Goal: Information Seeking & Learning: Learn about a topic

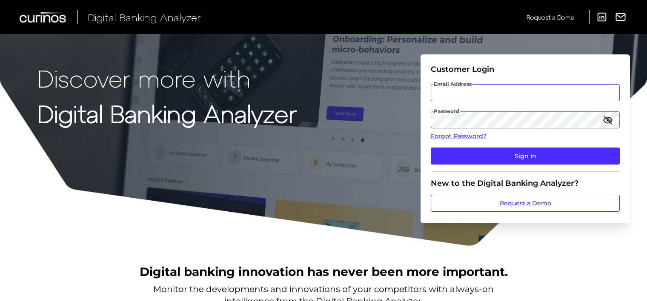
type input "[EMAIL_ADDRESS][DOMAIN_NAME]"
click at [291, 65] on p "Discover more with" at bounding box center [166, 78] width 259 height 27
click at [607, 120] on icon "button" at bounding box center [608, 120] width 8 height 8
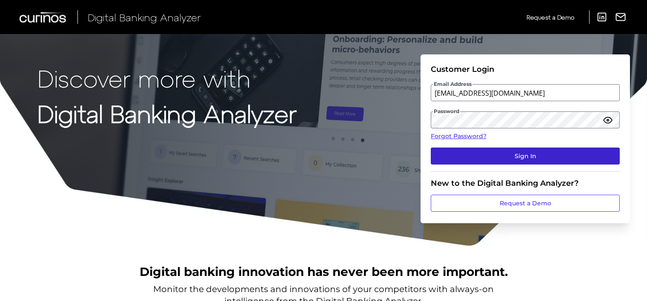
click at [521, 155] on button "Sign In" at bounding box center [525, 156] width 189 height 17
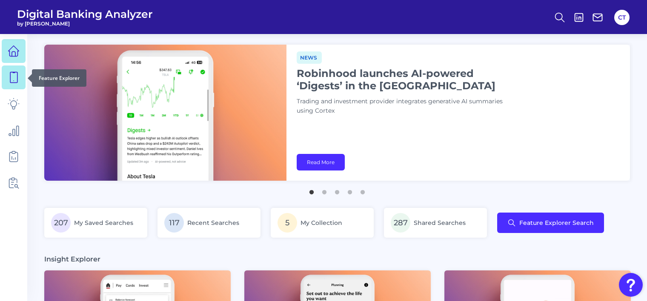
click at [15, 78] on icon at bounding box center [14, 78] width 12 height 12
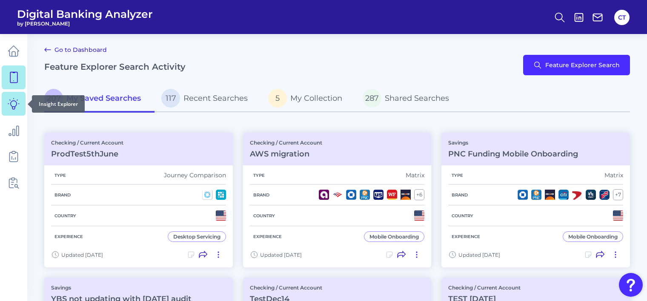
click at [15, 102] on icon at bounding box center [14, 104] width 12 height 12
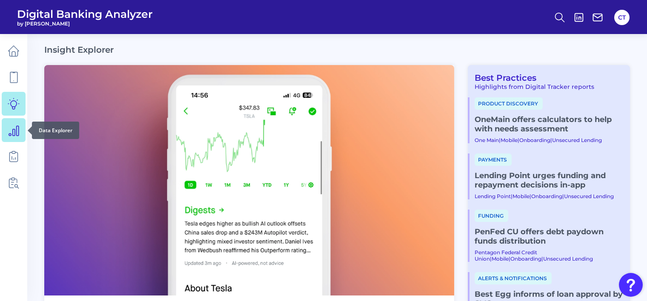
click at [14, 132] on icon at bounding box center [14, 130] width 12 height 12
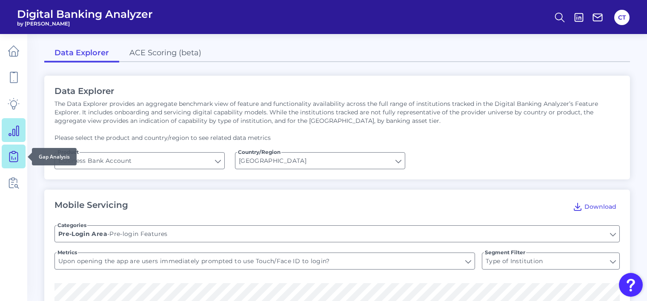
click at [15, 152] on icon at bounding box center [14, 157] width 12 height 12
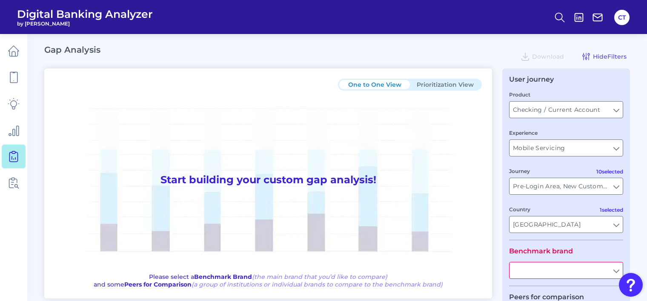
type input "All Journeys"
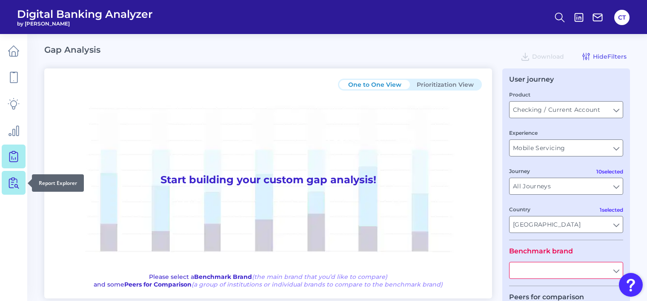
click at [15, 183] on icon at bounding box center [14, 183] width 12 height 12
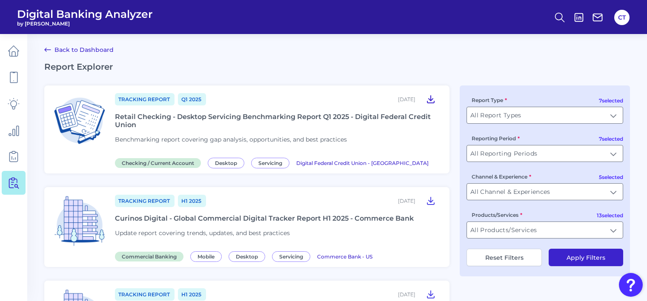
click at [430, 101] on icon at bounding box center [431, 99] width 10 height 10
click at [158, 101] on span "Tracking Report" at bounding box center [145, 99] width 60 height 12
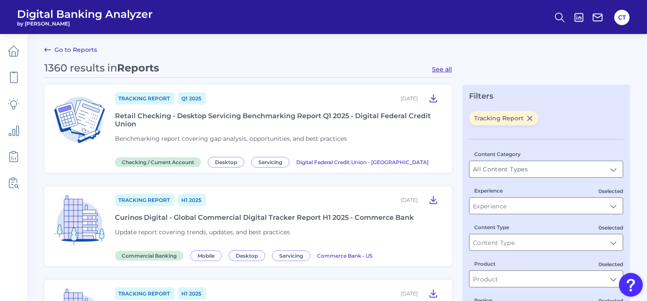
click at [160, 97] on span "Tracking Report" at bounding box center [145, 98] width 60 height 12
click at [66, 54] on link "Go to Reports" at bounding box center [70, 50] width 53 height 10
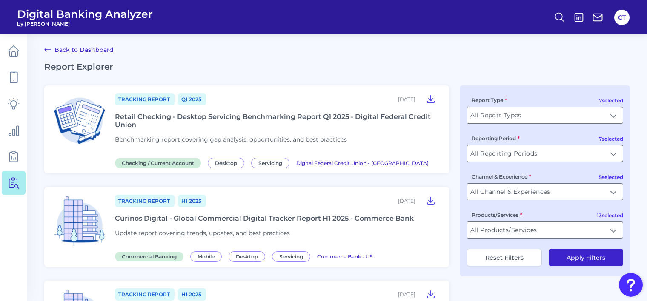
click at [504, 157] on input "All Reporting Periods" at bounding box center [545, 154] width 156 height 16
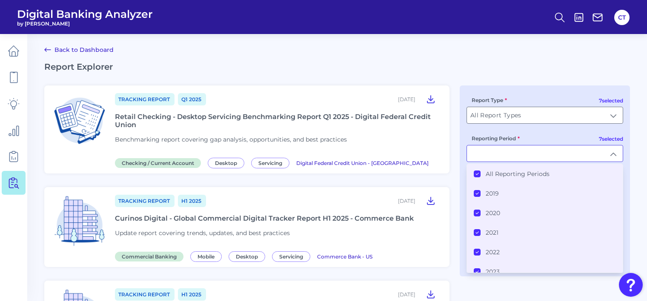
click at [477, 173] on icon at bounding box center [477, 174] width 4 height 4
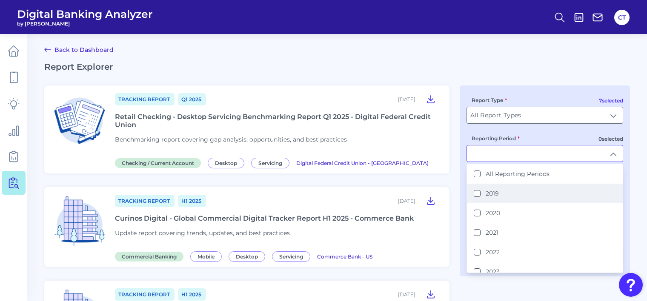
click at [478, 191] on button "2019" at bounding box center [477, 193] width 7 height 7
type input "2019"
click at [466, 70] on h2 "Report Explorer" at bounding box center [337, 66] width 586 height 10
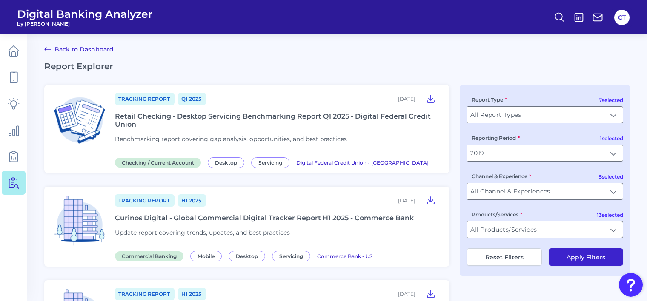
click at [581, 257] on button "Apply Filters" at bounding box center [586, 257] width 74 height 17
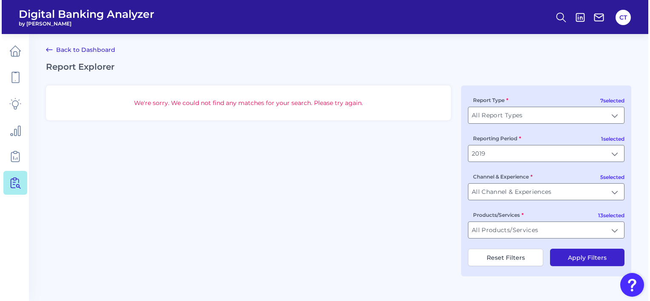
scroll to position [0, 0]
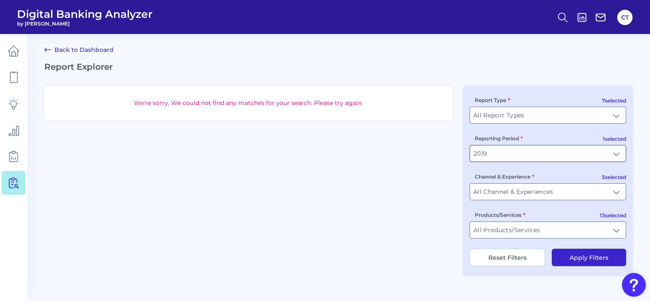
click at [535, 152] on input "2019" at bounding box center [548, 154] width 156 height 16
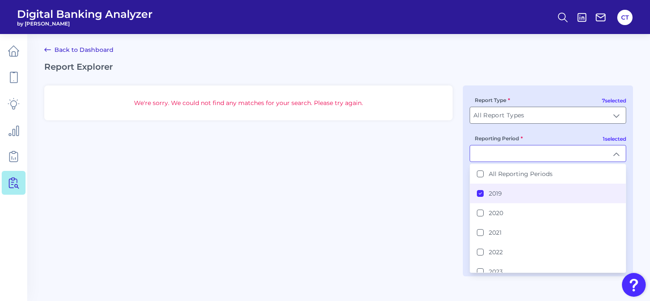
click at [481, 191] on button "2019" at bounding box center [480, 193] width 7 height 7
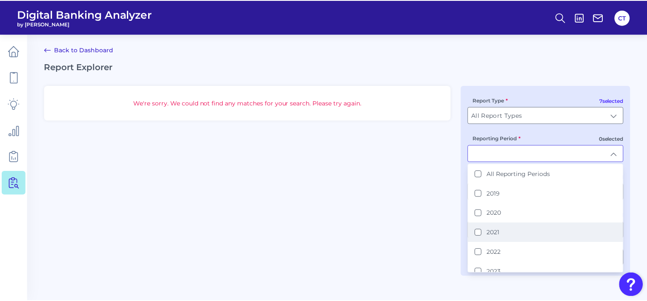
scroll to position [43, 0]
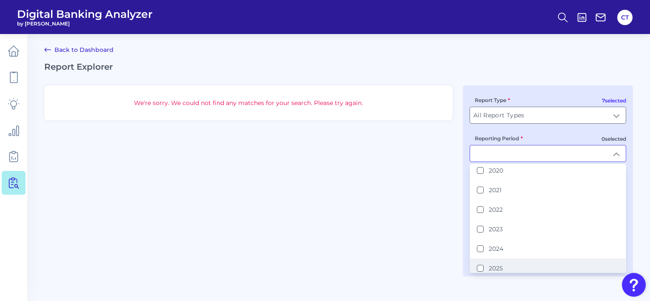
click at [493, 260] on li "2025" at bounding box center [548, 269] width 156 height 20
type input "2025"
click at [499, 266] on label "2025" at bounding box center [496, 269] width 14 height 8
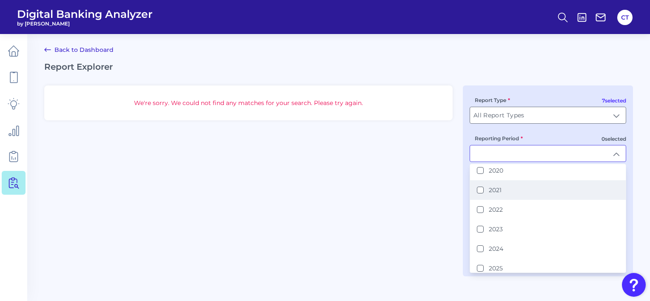
click at [488, 190] on div "2021" at bounding box center [489, 190] width 25 height 8
click at [418, 192] on div "We're sorry. We could not find any matches for your search. Please try again. 7…" at bounding box center [338, 181] width 589 height 191
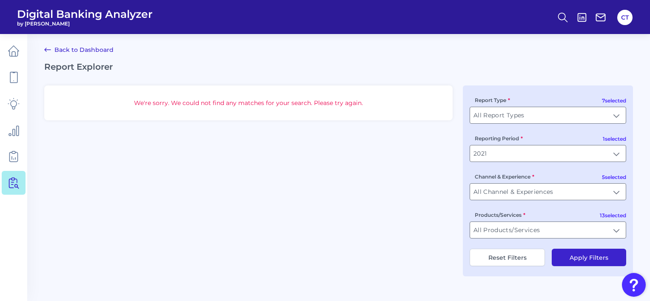
click at [591, 266] on button "Apply Filters" at bounding box center [589, 257] width 74 height 17
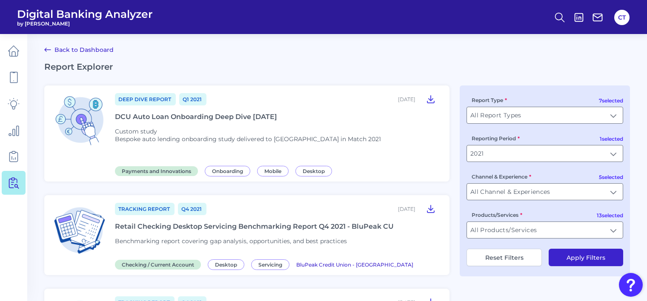
scroll to position [170, 0]
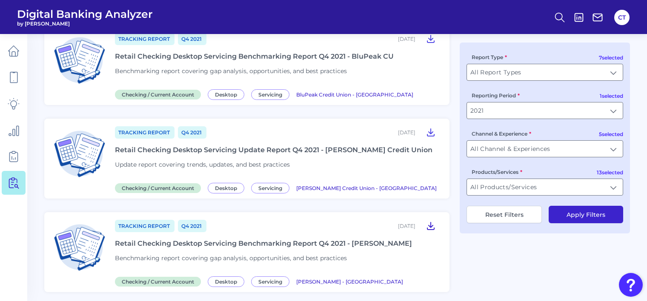
click at [429, 223] on icon at bounding box center [431, 226] width 10 height 10
click at [504, 218] on button "Reset Filters" at bounding box center [504, 214] width 75 height 17
type input "All Reporting Periods"
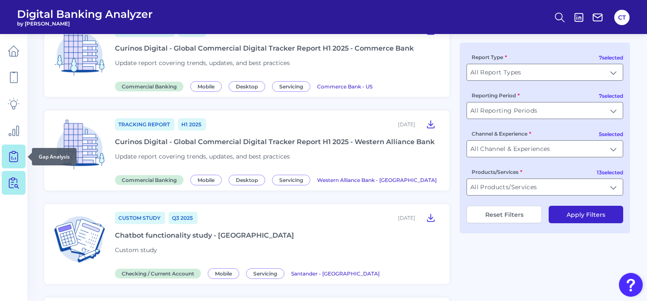
click at [11, 158] on icon at bounding box center [14, 157] width 12 height 12
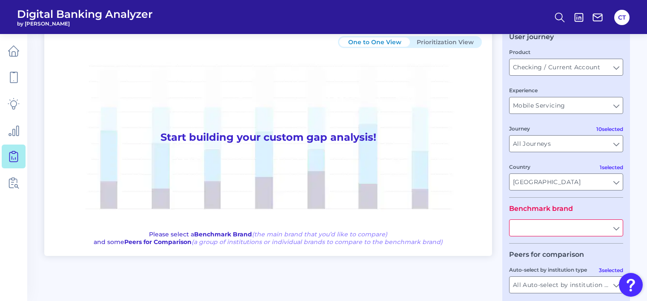
scroll to position [85, 0]
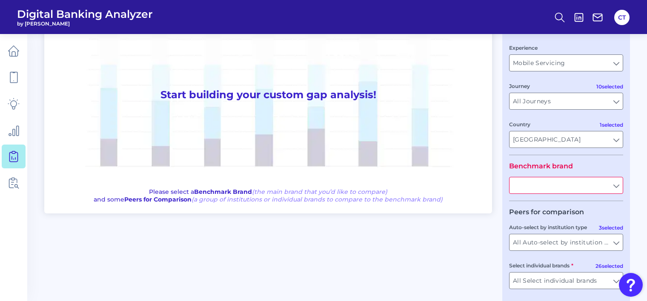
click at [533, 186] on input "text" at bounding box center [566, 186] width 113 height 16
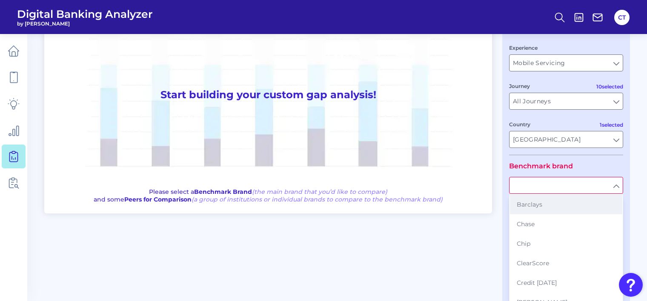
click at [527, 204] on span "Barclays" at bounding box center [530, 205] width 26 height 8
type input "Barclays"
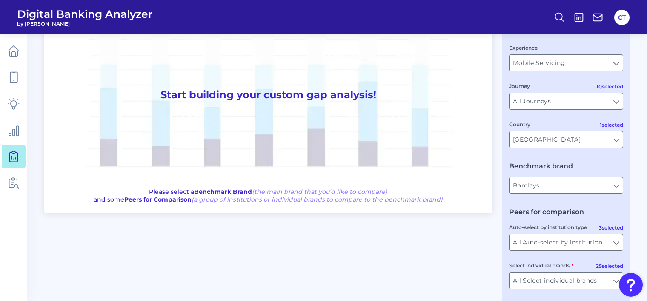
scroll to position [124, 0]
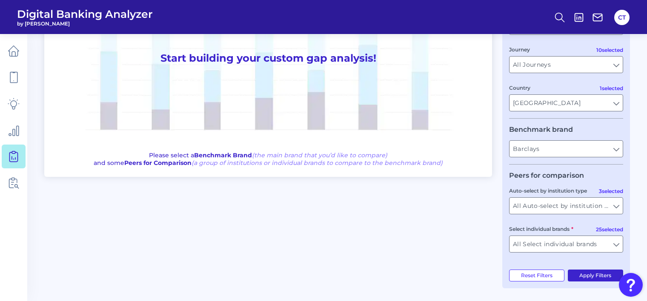
click at [581, 277] on button "Apply Filters" at bounding box center [596, 276] width 56 height 12
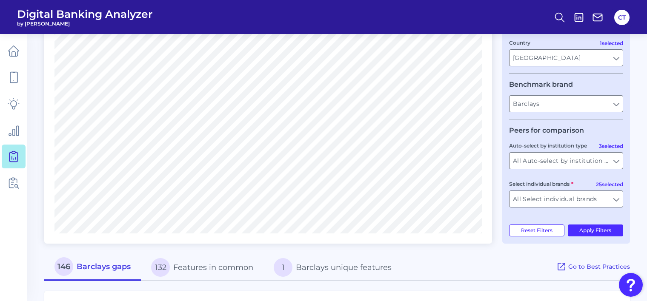
scroll to position [295, 0]
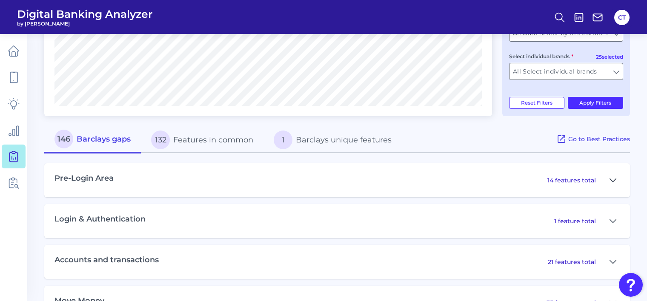
click at [610, 181] on icon at bounding box center [613, 180] width 6 height 3
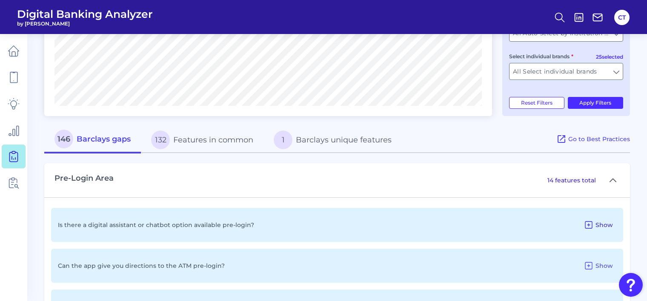
click at [589, 226] on icon at bounding box center [588, 225] width 7 height 7
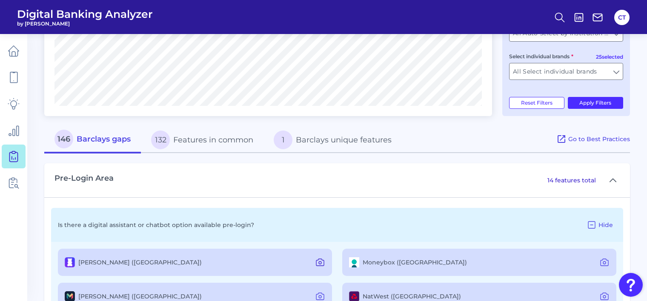
click at [315, 266] on icon at bounding box center [320, 263] width 10 height 10
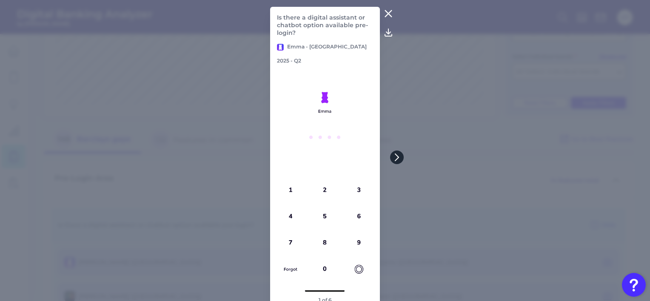
click at [392, 158] on button at bounding box center [397, 158] width 14 height 14
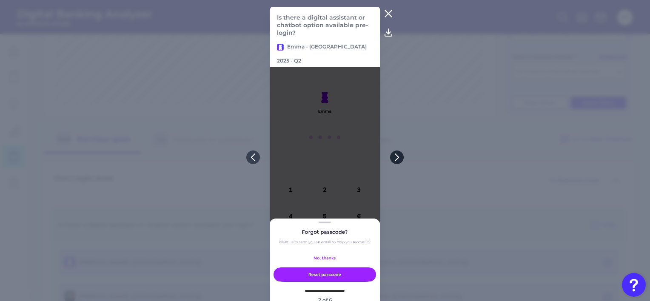
click at [392, 158] on button at bounding box center [397, 158] width 14 height 14
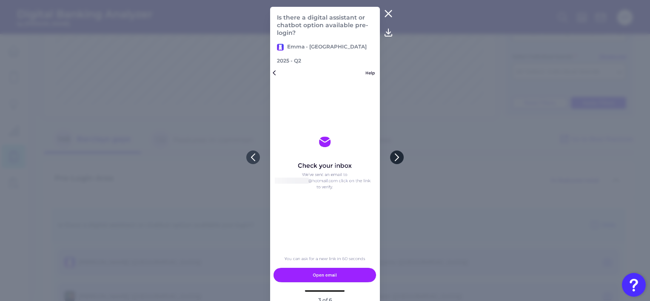
click at [392, 158] on button at bounding box center [397, 158] width 14 height 14
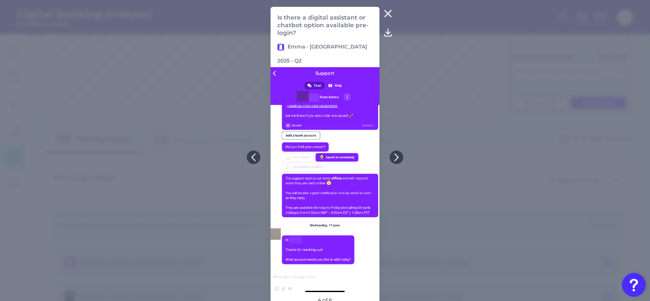
click at [385, 34] on icon at bounding box center [388, 32] width 10 height 10
click at [388, 14] on icon at bounding box center [388, 14] width 6 height 6
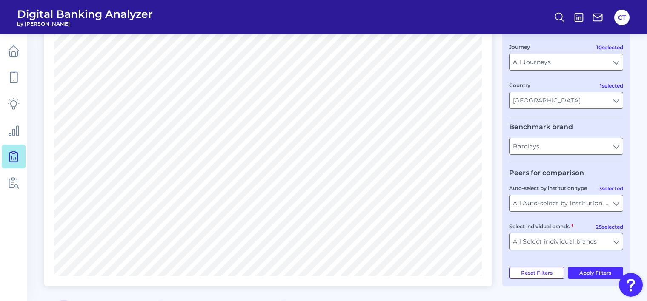
scroll to position [0, 0]
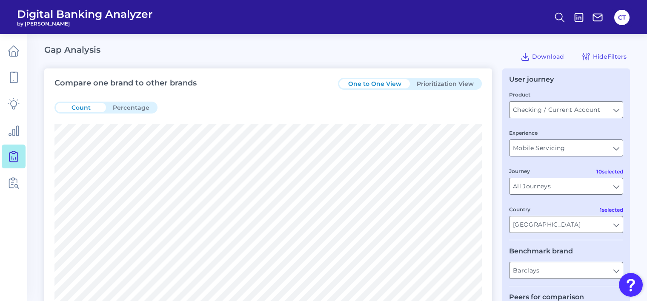
click at [443, 82] on button "Prioritization View" at bounding box center [445, 83] width 71 height 9
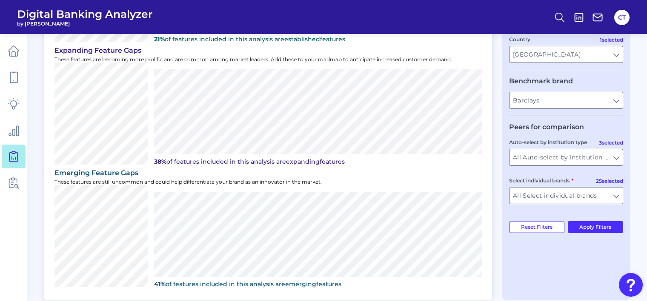
scroll to position [303, 0]
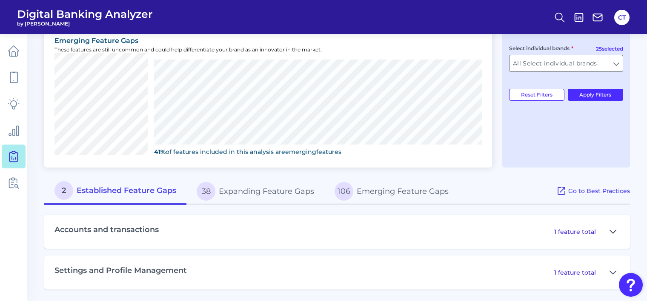
click at [613, 229] on icon at bounding box center [613, 232] width 7 height 10
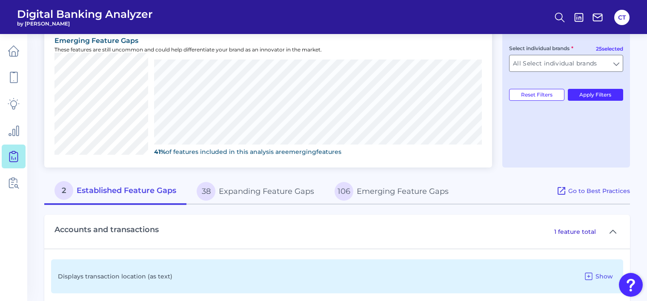
scroll to position [358, 0]
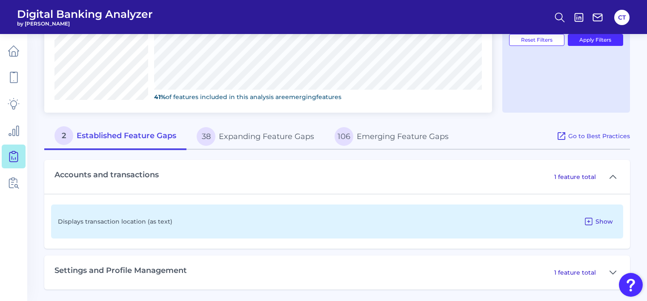
click at [592, 220] on icon at bounding box center [589, 222] width 10 height 10
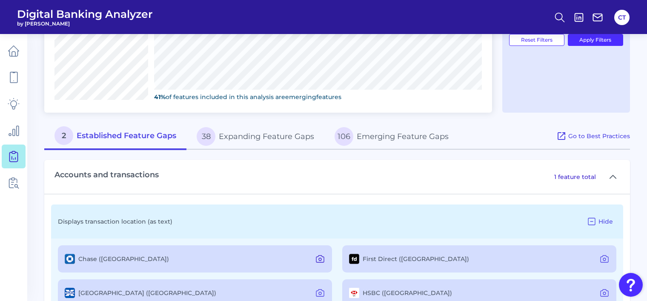
click at [319, 260] on icon at bounding box center [320, 259] width 10 height 10
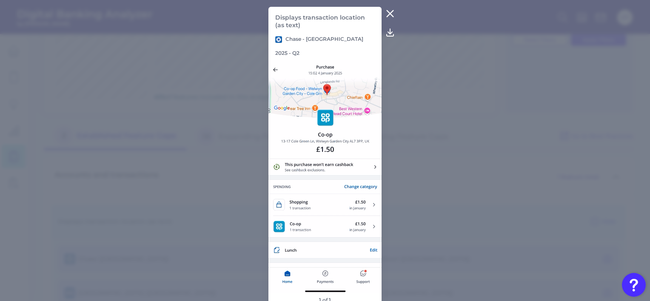
click at [391, 13] on icon at bounding box center [390, 14] width 6 height 6
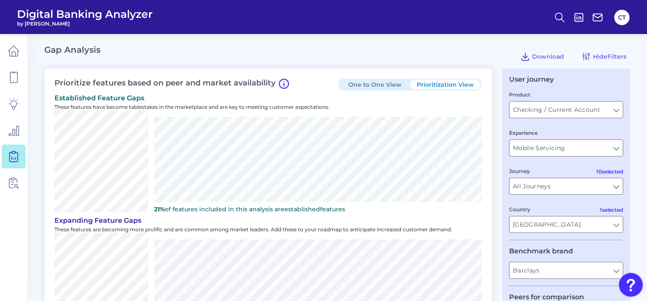
scroll to position [170, 0]
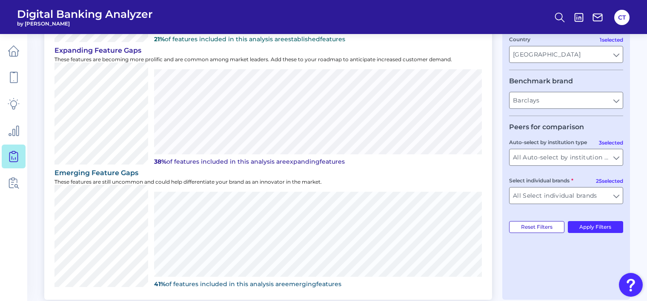
click at [528, 230] on button "Reset Filters" at bounding box center [536, 227] width 55 height 12
type input "All Select individual brands"
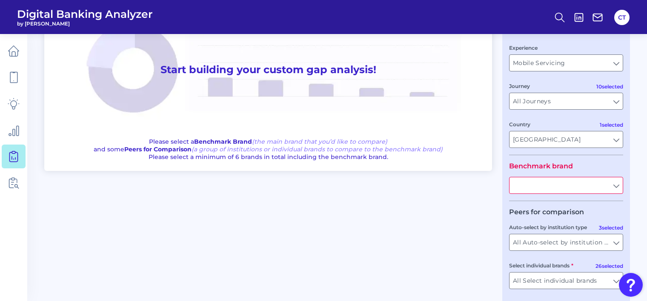
scroll to position [124, 0]
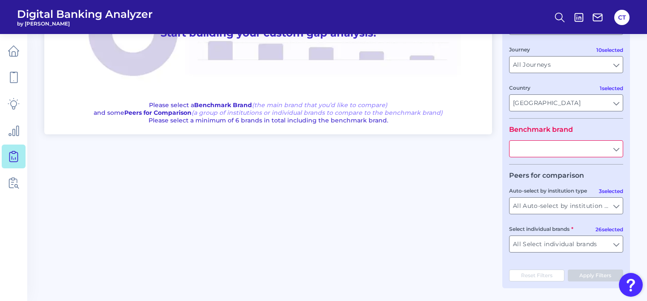
click at [540, 152] on input "text" at bounding box center [566, 149] width 113 height 16
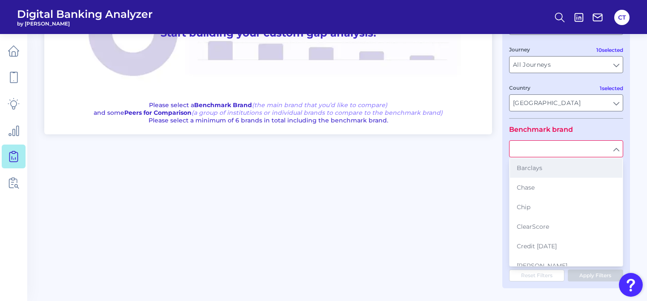
click at [537, 169] on span "Barclays" at bounding box center [530, 168] width 26 height 8
type input "Barclays"
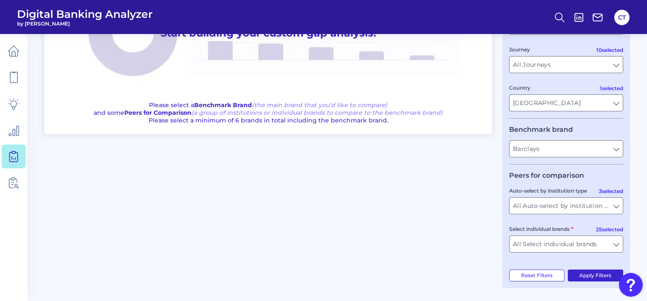
click at [589, 276] on button "Apply Filters" at bounding box center [596, 276] width 56 height 12
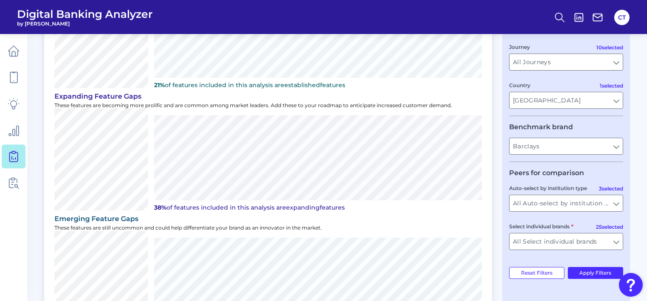
scroll to position [0, 0]
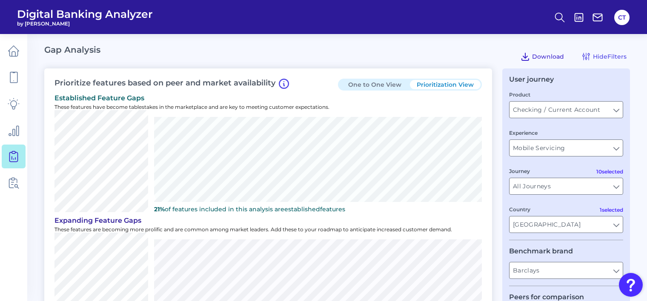
click at [526, 58] on icon at bounding box center [525, 57] width 10 height 10
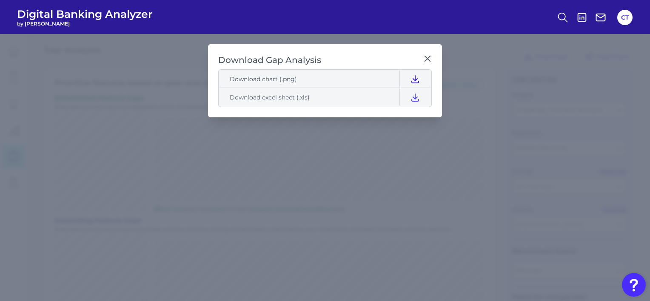
click at [413, 75] on icon at bounding box center [415, 79] width 10 height 10
click at [348, 3] on header "Digital Banking Analyzer by Curinos CT" at bounding box center [325, 17] width 650 height 34
click at [424, 57] on icon at bounding box center [428, 58] width 9 height 9
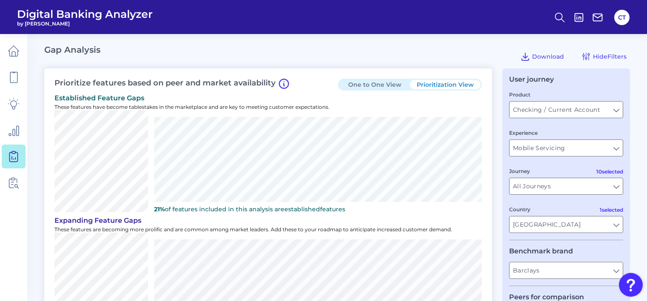
scroll to position [85, 0]
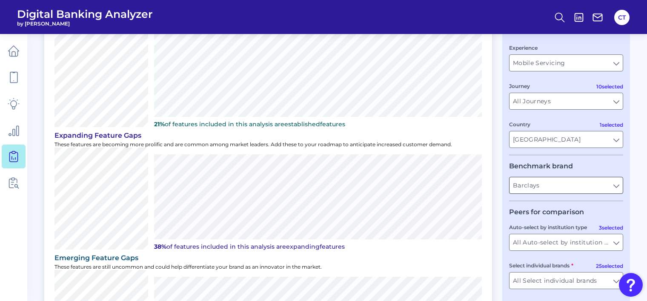
click at [548, 192] on input "Barclays" at bounding box center [566, 186] width 113 height 16
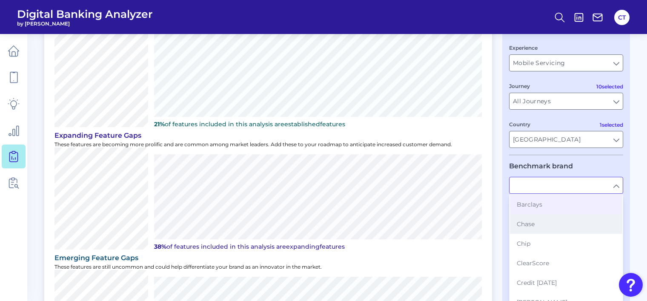
click at [522, 225] on span "Chase" at bounding box center [526, 224] width 18 height 8
type input "Chase"
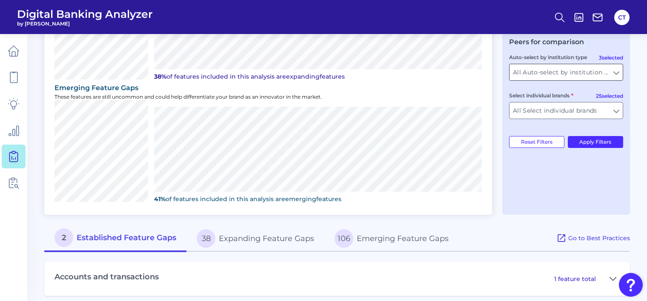
scroll to position [303, 0]
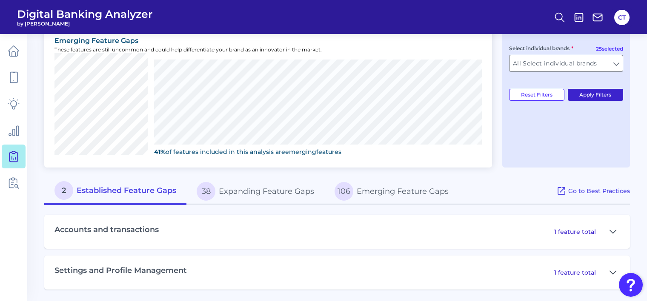
click at [584, 95] on button "Apply Filters" at bounding box center [596, 95] width 56 height 12
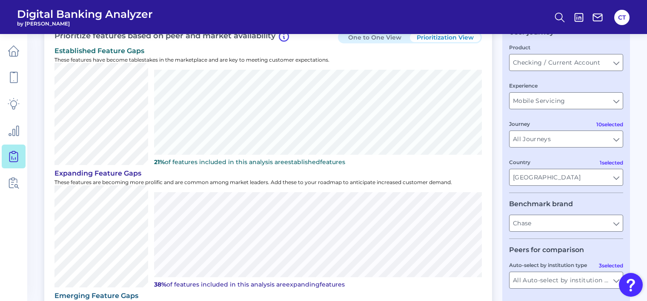
scroll to position [0, 0]
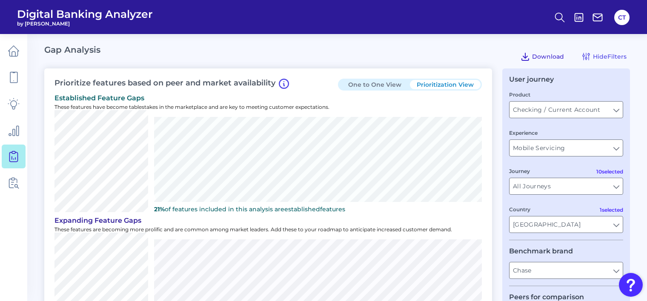
click at [533, 55] on span "Download" at bounding box center [548, 57] width 32 height 8
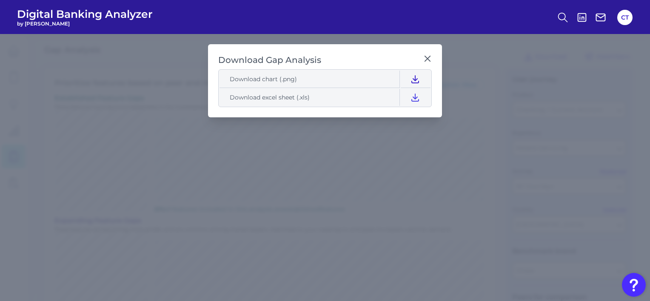
click at [414, 79] on icon at bounding box center [415, 79] width 10 height 10
click at [367, 16] on header "Digital Banking Analyzer by Curinos CT" at bounding box center [325, 17] width 650 height 34
click at [430, 60] on icon at bounding box center [428, 58] width 9 height 9
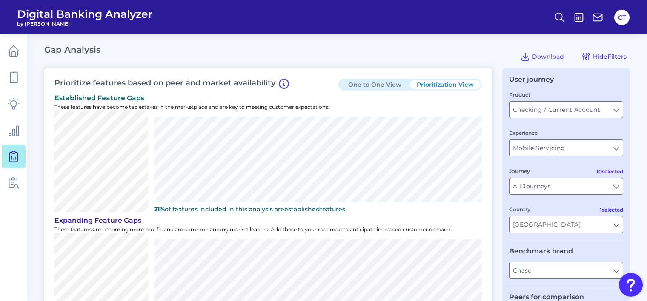
click at [603, 60] on span "Hide Filters" at bounding box center [610, 57] width 34 height 8
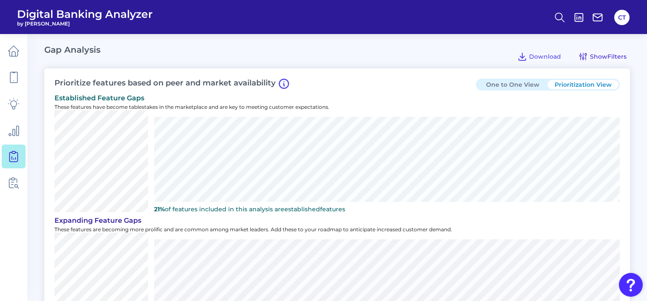
click at [603, 60] on span "Show Filters" at bounding box center [608, 57] width 37 height 8
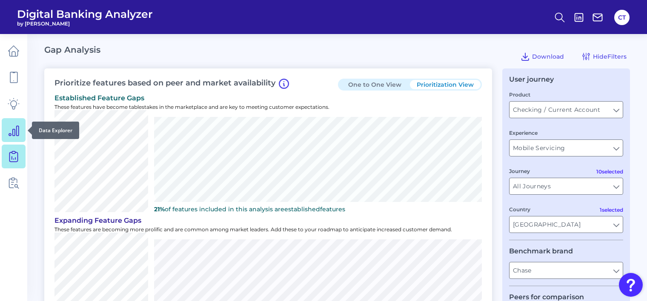
click at [14, 128] on icon at bounding box center [14, 130] width 12 height 12
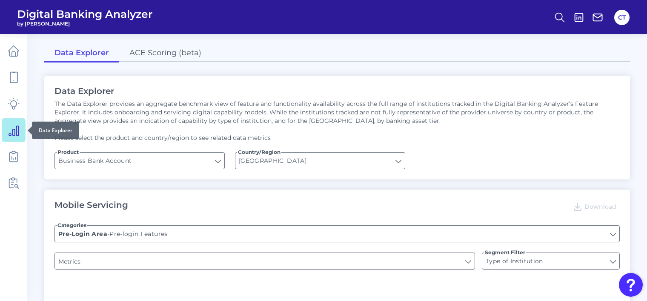
type input "Can you apply for the PRODUCT as a new to brand customer on ANY digital channel?"
type input "Upon opening the app are users immediately prompted to use Touch/Face ID to log…"
type input "Does it offer third-party single sign on?"
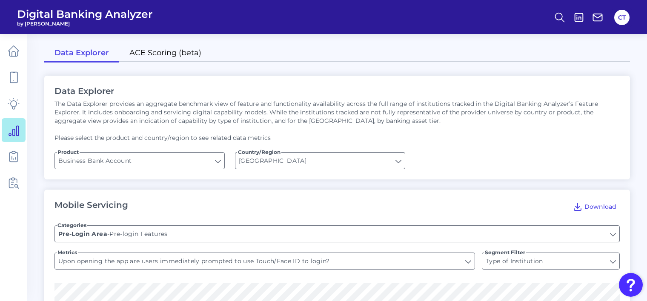
click at [180, 57] on link "ACE Scoring (beta)" at bounding box center [165, 54] width 92 height 18
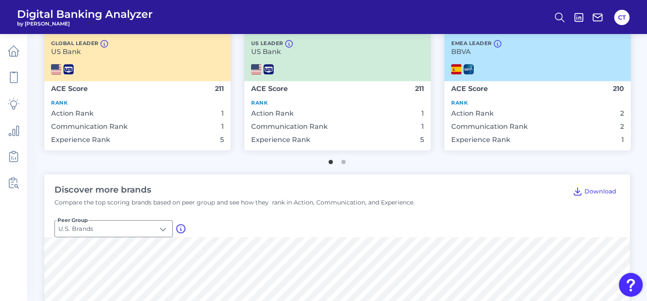
scroll to position [213, 0]
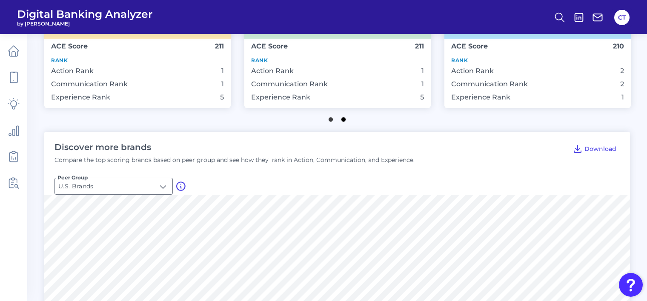
click at [344, 119] on button "2" at bounding box center [343, 117] width 9 height 9
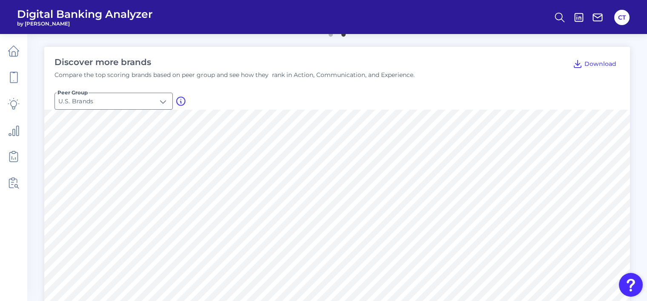
scroll to position [341, 0]
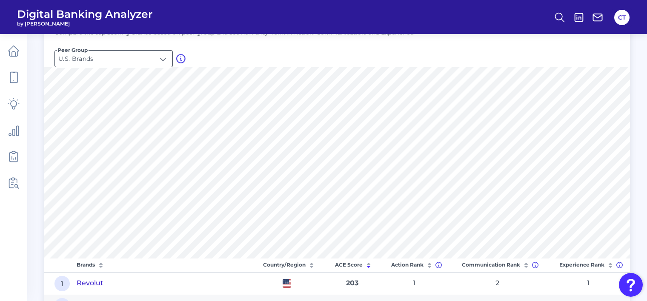
click at [162, 61] on input "U.S. Brands" at bounding box center [113, 59] width 117 height 16
click at [135, 94] on li "Global Brands" at bounding box center [113, 99] width 117 height 20
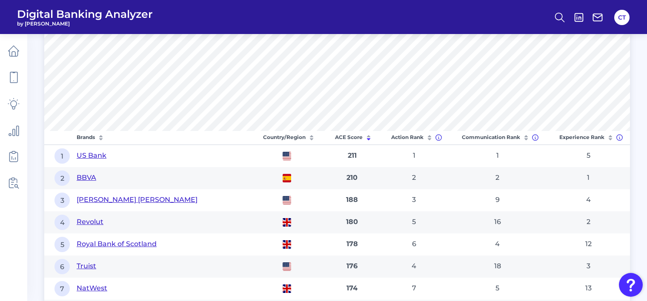
scroll to position [298, 0]
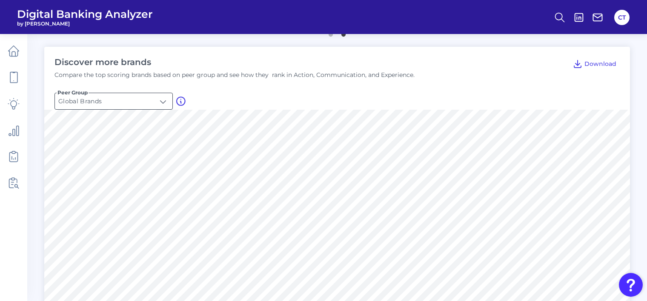
click at [157, 95] on input "Global Brands" at bounding box center [113, 101] width 117 height 16
click at [126, 163] on li "U.S. Credit Unions" at bounding box center [113, 161] width 117 height 20
type input "U.S. Credit Unions"
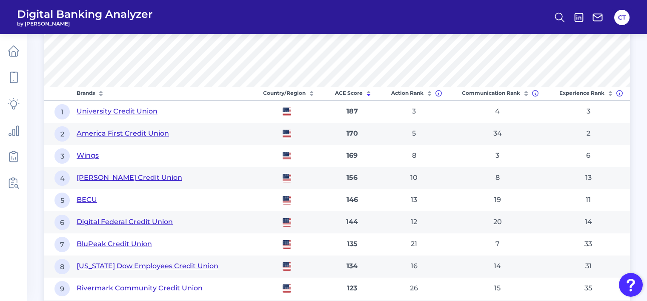
scroll to position [427, 0]
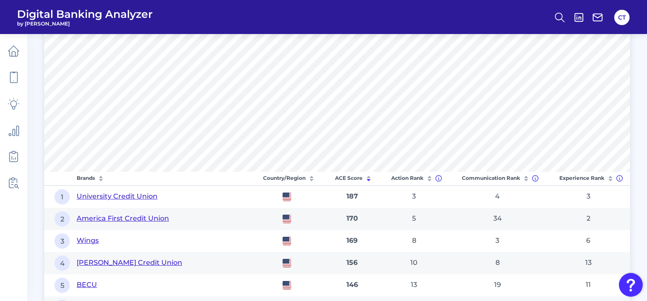
click at [100, 175] on icon at bounding box center [101, 179] width 9 height 9
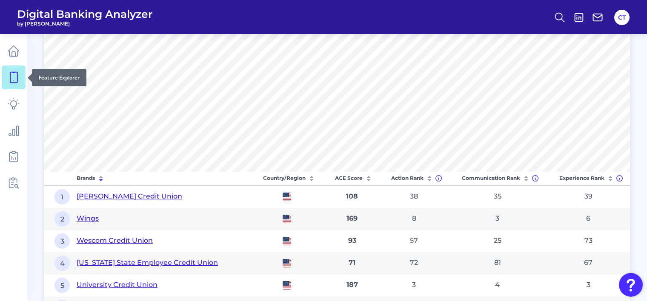
click at [11, 74] on icon at bounding box center [14, 78] width 12 height 12
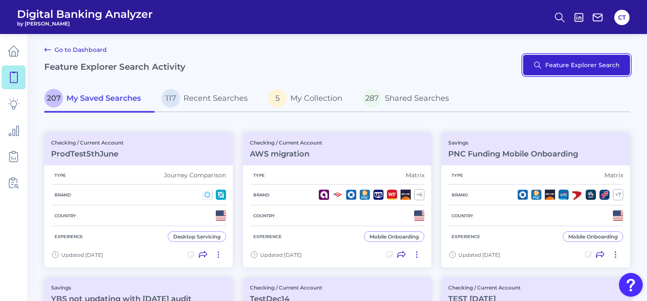
click at [583, 59] on button "Feature Explorer Search" at bounding box center [576, 65] width 107 height 20
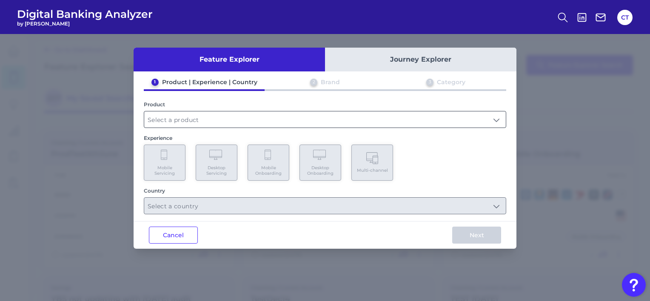
click at [235, 123] on input "text" at bounding box center [325, 120] width 362 height 16
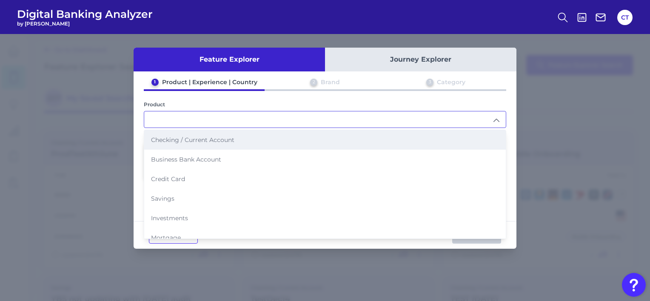
click at [214, 137] on span "Checking / Current Account" at bounding box center [192, 140] width 83 height 8
type input "Checking / Current Account"
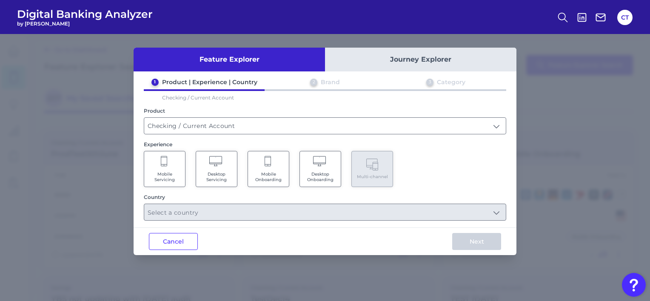
click at [259, 170] on Onboarding "Mobile Onboarding" at bounding box center [269, 169] width 42 height 36
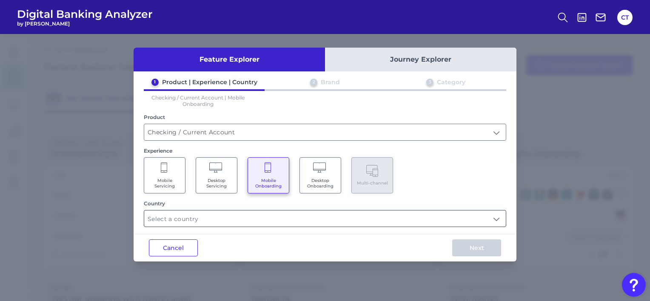
click at [259, 223] on input "text" at bounding box center [325, 219] width 362 height 16
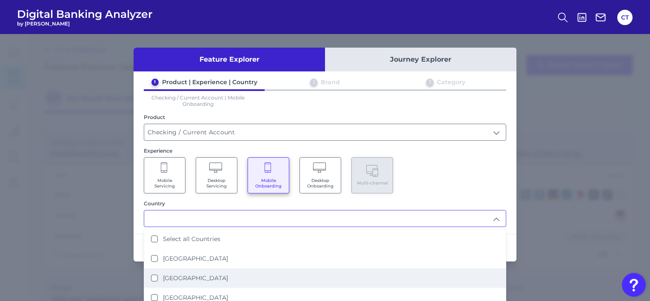
click at [188, 275] on label "[GEOGRAPHIC_DATA]" at bounding box center [195, 279] width 65 height 8
type input "[GEOGRAPHIC_DATA]"
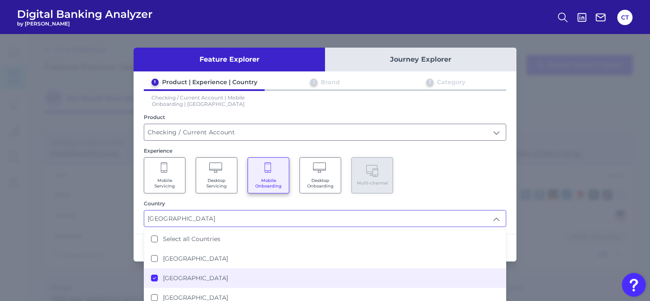
click at [428, 182] on div "Mobile Servicing Desktop Servicing Mobile Onboarding Desktop Onboarding Multi-c…" at bounding box center [325, 175] width 363 height 36
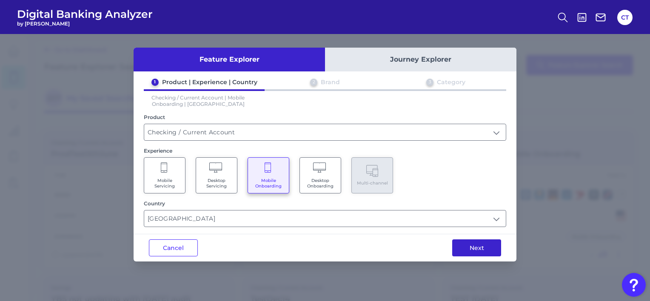
click at [475, 249] on button "Next" at bounding box center [476, 248] width 49 height 17
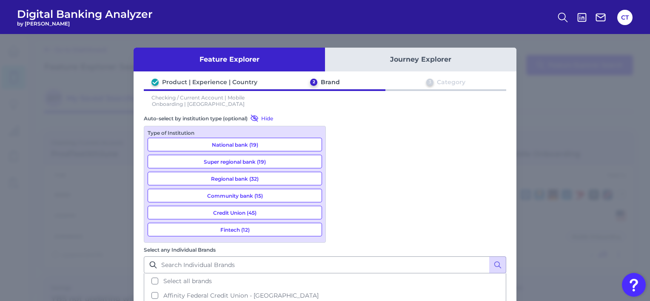
click at [265, 230] on button "Fintech (12)" at bounding box center [235, 230] width 175 height 14
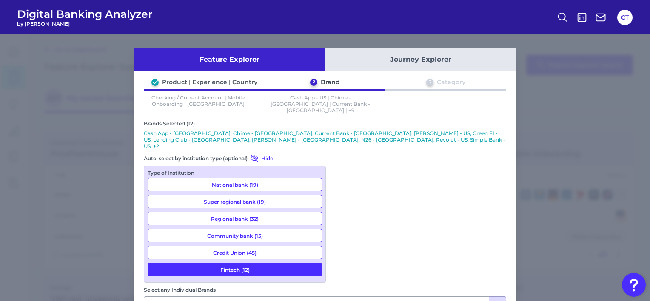
scroll to position [35, 0]
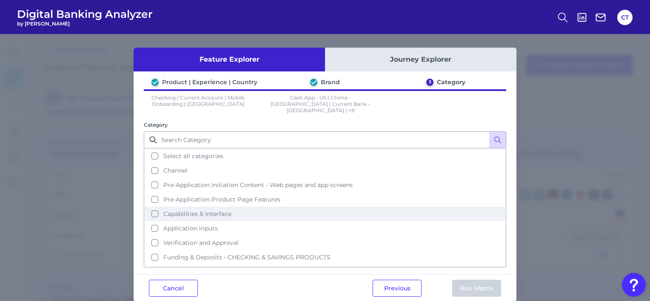
click at [243, 207] on button "Capabilities & Interface" at bounding box center [325, 214] width 361 height 14
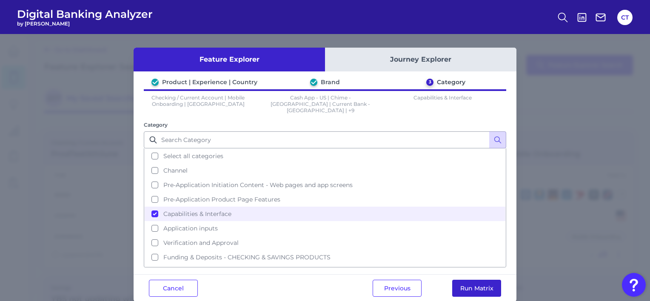
click at [483, 287] on button "Run Matrix" at bounding box center [476, 288] width 49 height 17
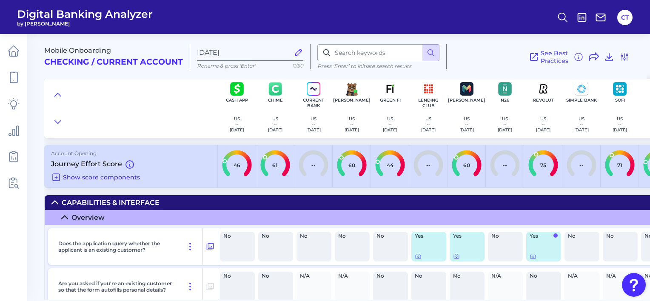
click at [57, 179] on icon at bounding box center [56, 177] width 10 height 10
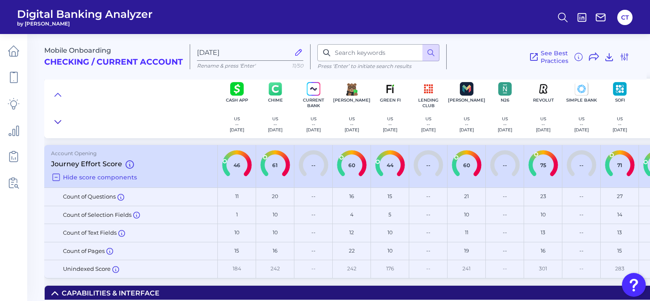
click at [59, 124] on icon at bounding box center [57, 122] width 7 height 9
click at [57, 177] on icon at bounding box center [56, 177] width 10 height 10
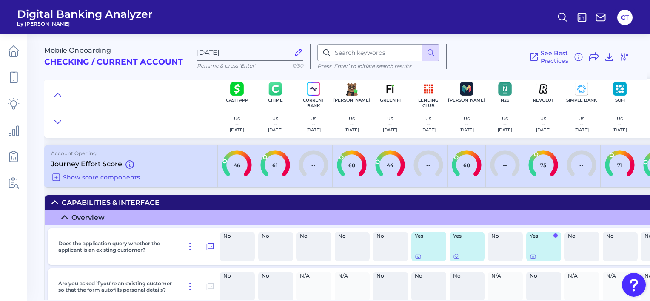
click at [296, 52] on icon at bounding box center [298, 52] width 9 height 9
click at [290, 52] on input "[DATE]" at bounding box center [243, 53] width 93 height 8
type input "ProdTest27"
click at [579, 57] on icon at bounding box center [578, 58] width 1 height 2
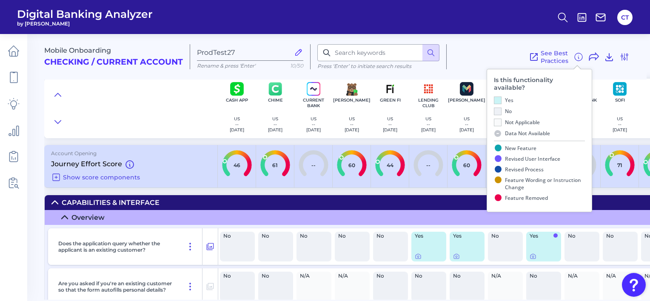
click at [504, 58] on div "See Best Practices Filters Clear all filters Experience Reset Mobile Servicing …" at bounding box center [538, 56] width 183 height 25
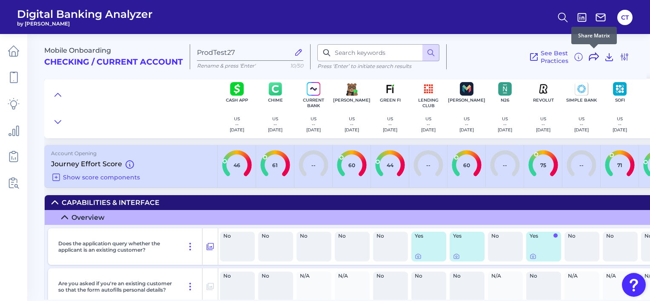
click at [592, 56] on icon at bounding box center [594, 57] width 10 height 10
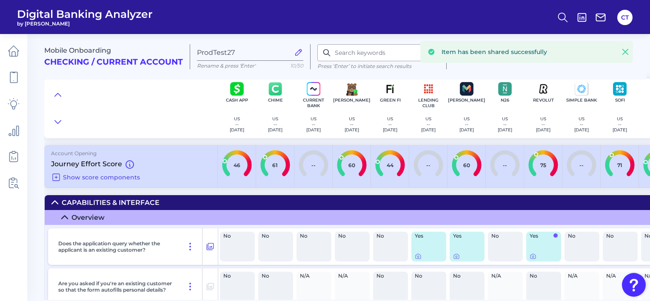
click at [458, 31] on header "Digital Banking Analyzer by Curinos CT" at bounding box center [325, 17] width 650 height 34
click at [625, 52] on icon at bounding box center [625, 51] width 5 height 5
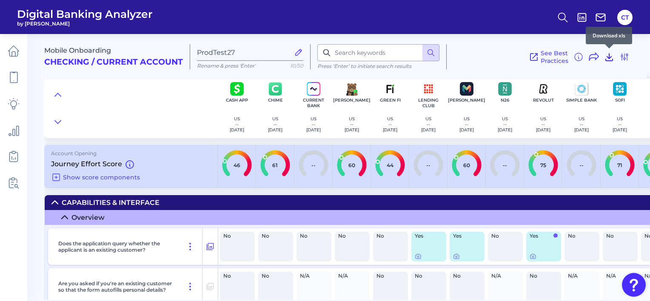
click at [608, 55] on icon at bounding box center [609, 57] width 10 height 10
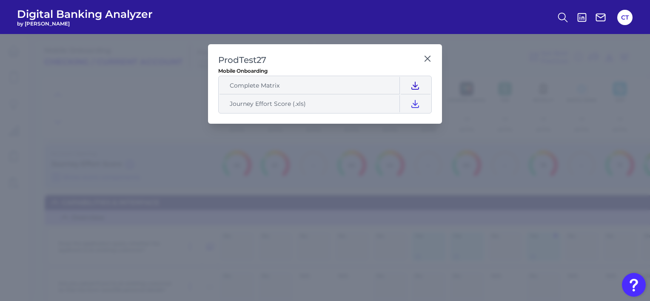
click at [415, 85] on icon at bounding box center [415, 85] width 7 height 7
click at [413, 105] on icon at bounding box center [415, 104] width 10 height 10
click at [383, 63] on h2 "ProdTest27" at bounding box center [319, 59] width 202 height 11
click at [427, 56] on icon at bounding box center [428, 58] width 9 height 9
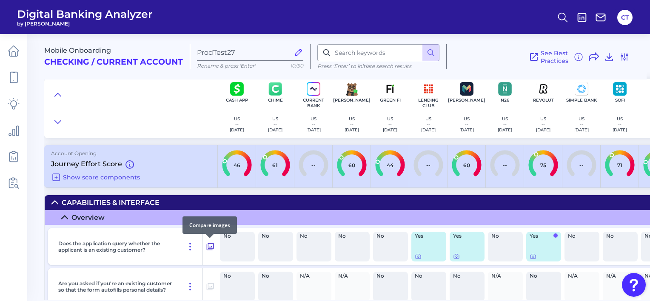
click at [209, 247] on icon at bounding box center [210, 246] width 7 height 7
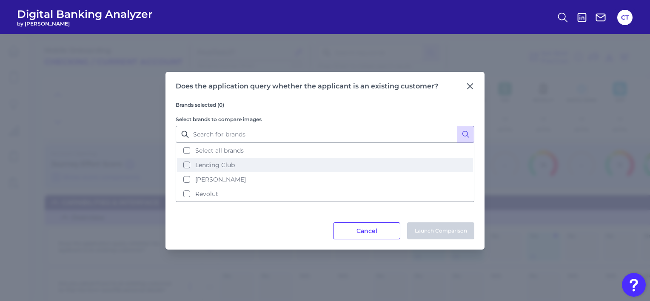
click at [207, 169] on span "Lending Club" at bounding box center [215, 165] width 40 height 8
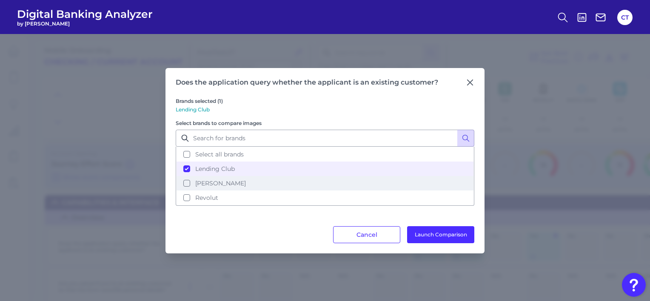
click at [205, 185] on span "[PERSON_NAME]" at bounding box center [220, 184] width 51 height 8
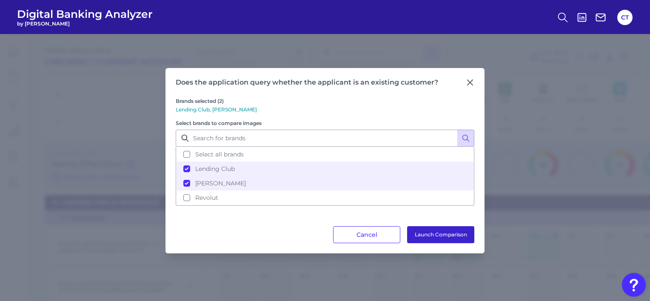
click at [429, 235] on button "Launch Comparison" at bounding box center [440, 234] width 67 height 17
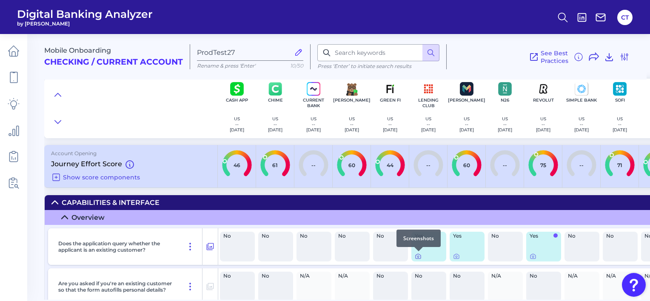
click at [419, 257] on icon at bounding box center [419, 257] width 2 height 2
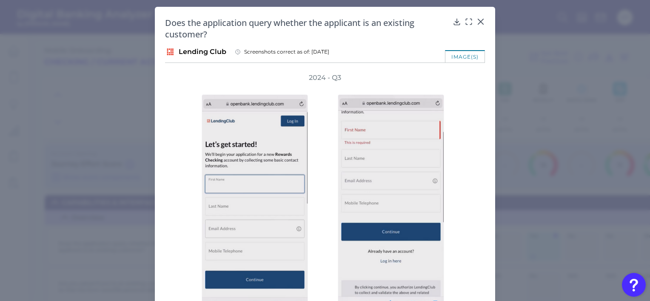
scroll to position [58, 0]
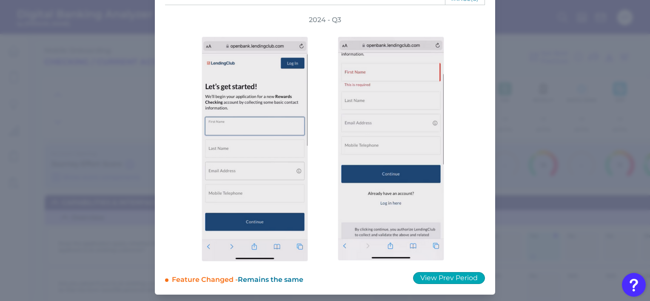
click at [451, 276] on button "View Prev Period" at bounding box center [449, 278] width 72 height 12
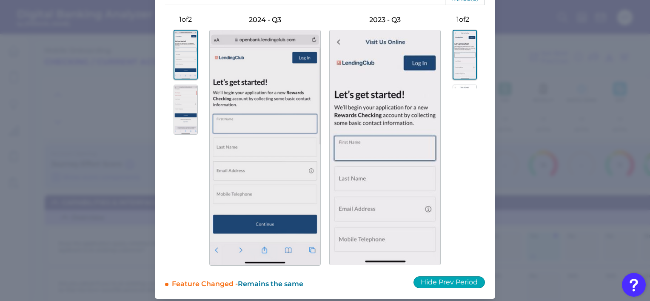
scroll to position [0, 0]
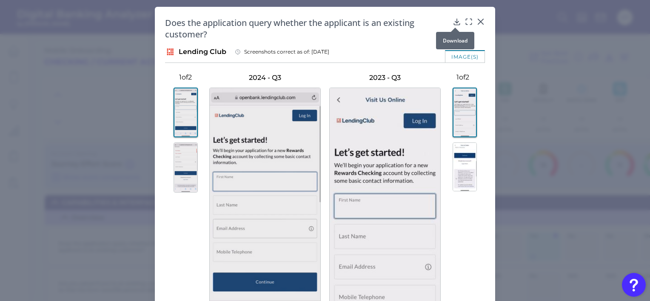
click at [453, 20] on icon at bounding box center [457, 21] width 9 height 9
click at [408, 34] on h2 "Does the application query whether the applicant is an existing customer?" at bounding box center [307, 28] width 284 height 23
click at [468, 21] on icon at bounding box center [469, 21] width 9 height 9
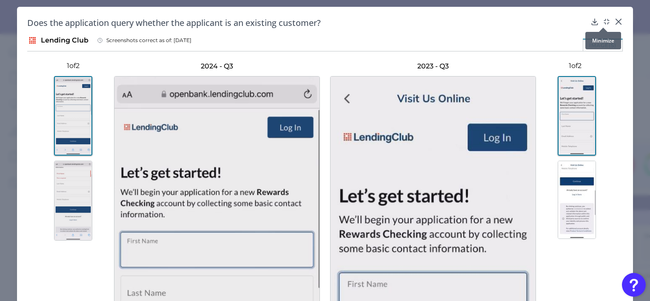
click at [604, 23] on icon at bounding box center [604, 23] width 1 height 1
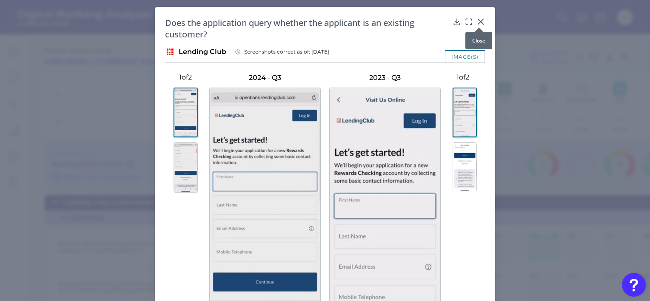
click at [478, 22] on icon at bounding box center [480, 21] width 5 height 5
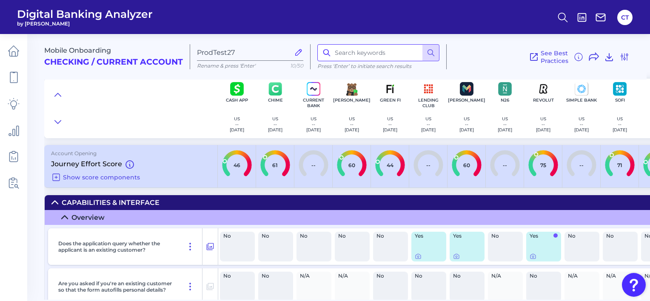
click at [377, 59] on input at bounding box center [379, 52] width 122 height 17
drag, startPoint x: 376, startPoint y: 50, endPoint x: 338, endPoint y: 52, distance: 37.9
click at [338, 52] on input "Application" at bounding box center [379, 52] width 122 height 17
type input "A"
type input "overview"
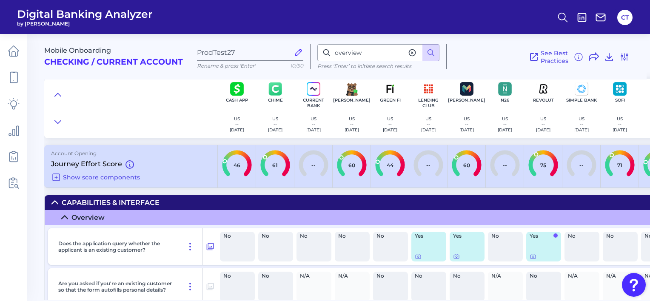
click at [410, 52] on icon at bounding box center [412, 53] width 9 height 9
click at [16, 80] on icon at bounding box center [14, 78] width 12 height 12
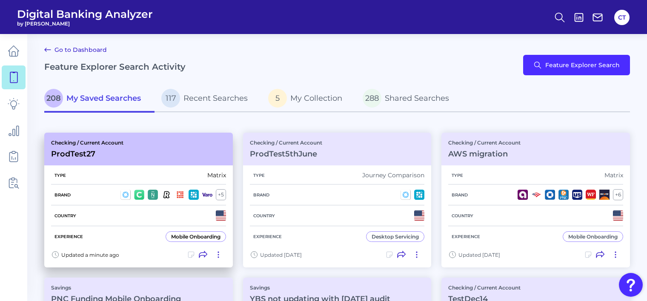
click at [190, 254] on icon at bounding box center [191, 255] width 9 height 9
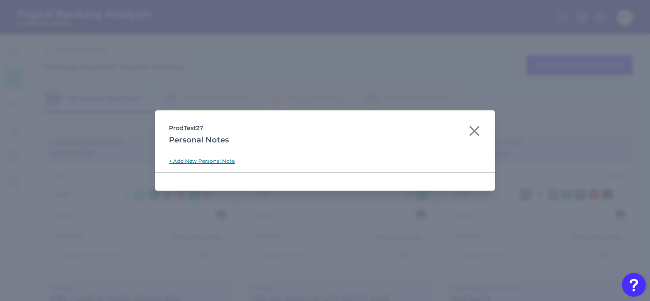
click at [201, 163] on link "+ Add New Personal Note" at bounding box center [202, 161] width 66 height 6
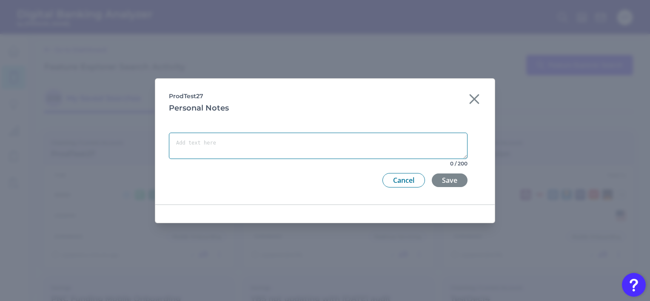
click at [247, 149] on textarea at bounding box center [318, 146] width 299 height 26
type textarea "TestApplication"
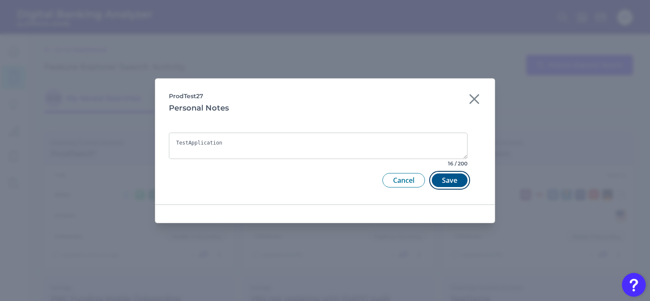
click at [451, 180] on button "Save" at bounding box center [450, 181] width 36 height 14
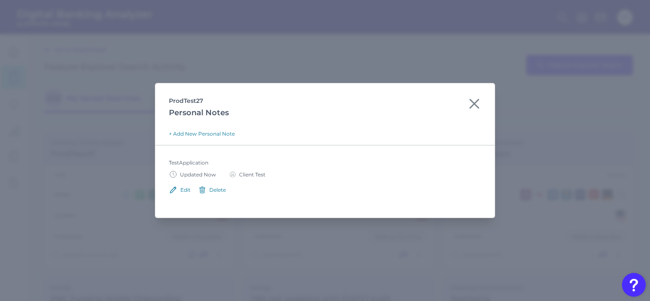
click at [186, 191] on div "Edit" at bounding box center [185, 190] width 10 height 6
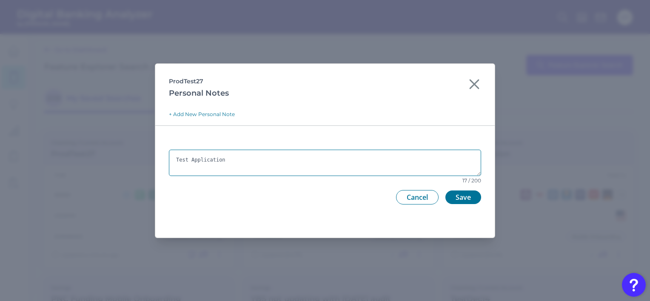
click at [266, 162] on textarea "Test Application" at bounding box center [325, 163] width 312 height 26
type textarea "Test Application"
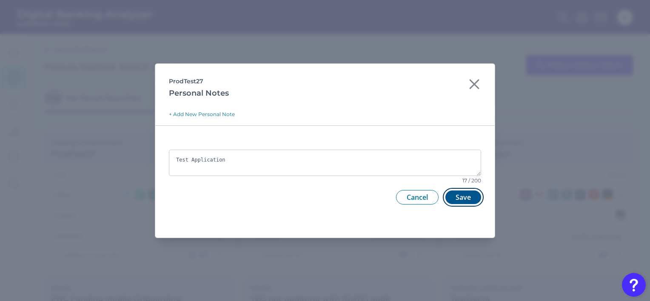
click at [465, 199] on button "Save" at bounding box center [464, 198] width 36 height 14
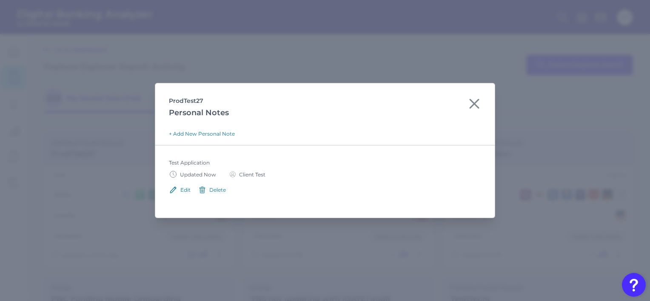
click at [472, 100] on icon at bounding box center [475, 104] width 14 height 14
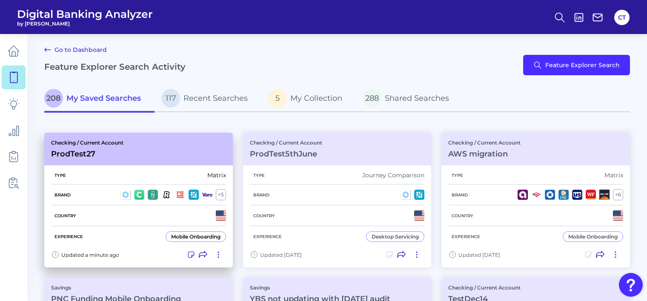
click at [200, 254] on icon at bounding box center [203, 255] width 9 height 9
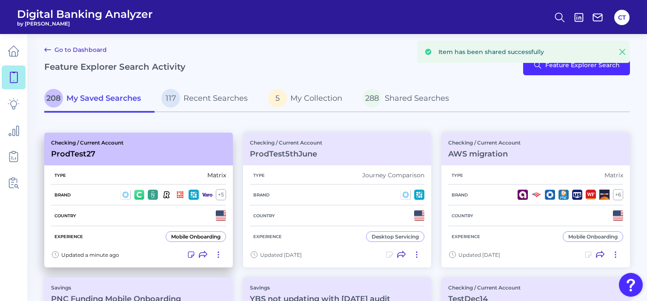
click at [218, 254] on icon at bounding box center [218, 255] width 1 height 6
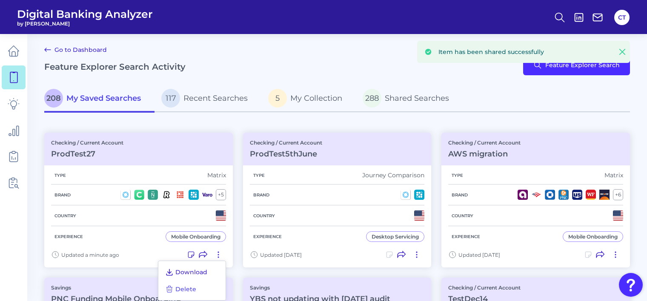
click at [200, 269] on span "Download" at bounding box center [191, 273] width 32 height 8
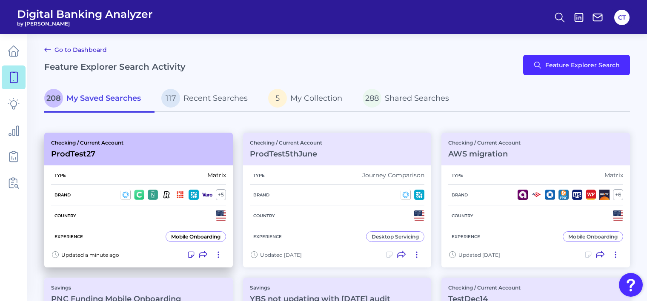
click at [218, 254] on icon at bounding box center [218, 255] width 1 height 6
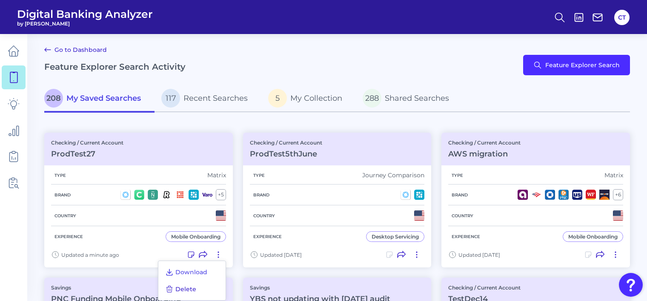
click at [193, 289] on span "Delete" at bounding box center [185, 290] width 21 height 8
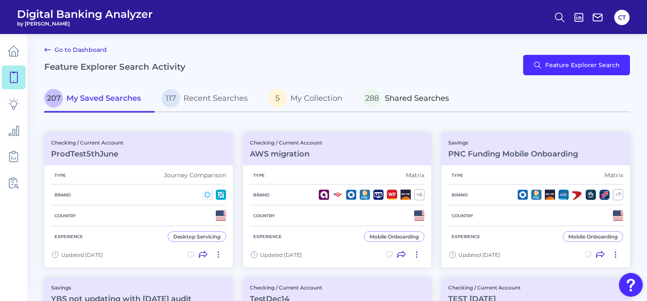
click at [415, 99] on span "Shared Searches" at bounding box center [417, 98] width 64 height 9
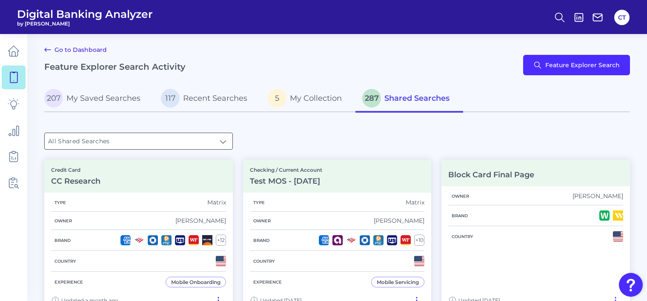
click at [201, 140] on input "All Shared Searches" at bounding box center [139, 141] width 188 height 16
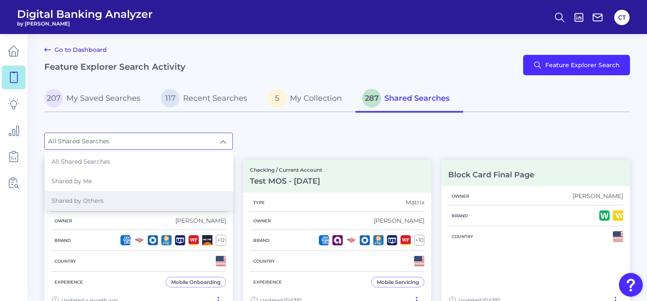
click at [143, 196] on li "Shared by Others" at bounding box center [139, 201] width 189 height 20
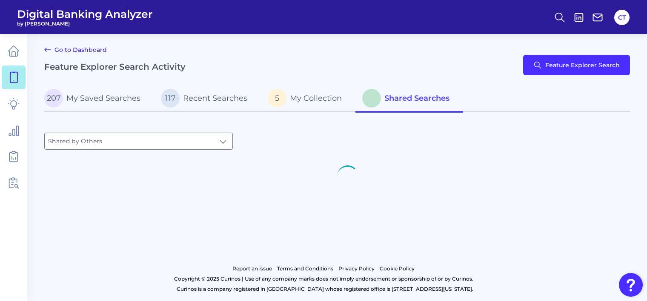
type input "Shared by Others"
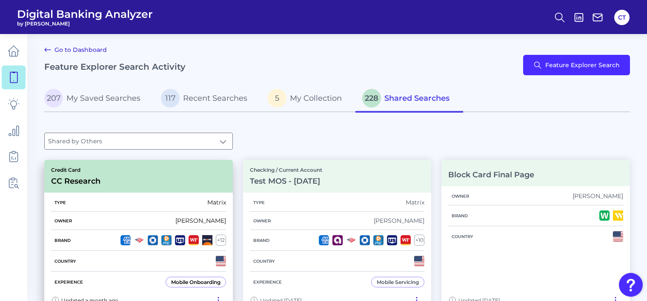
scroll to position [85, 0]
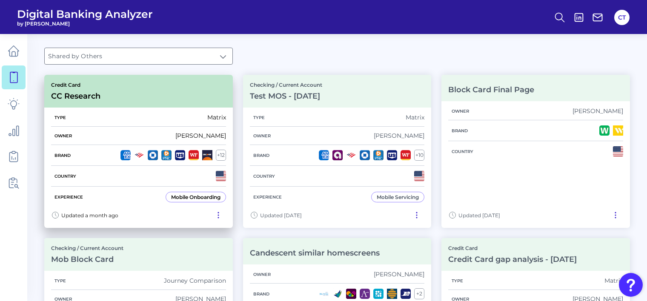
click at [110, 167] on div "Country" at bounding box center [138, 176] width 175 height 21
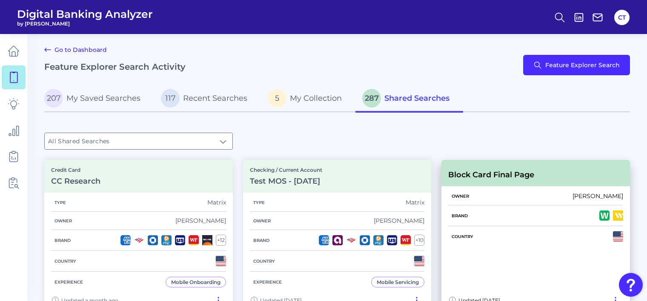
click at [461, 184] on div "Block Card Final Page" at bounding box center [535, 173] width 189 height 26
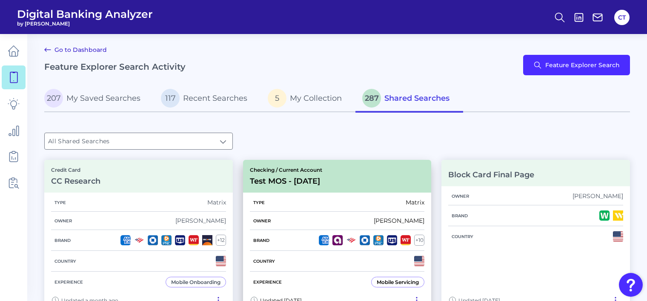
scroll to position [128, 0]
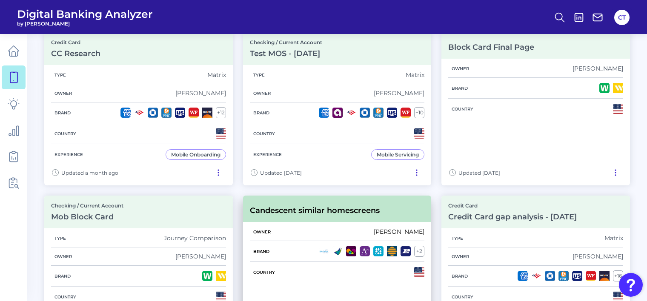
click at [315, 209] on h3 "Candescent similar homescreens" at bounding box center [315, 210] width 130 height 9
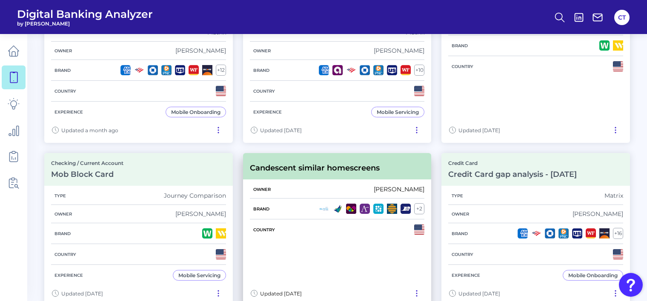
scroll to position [213, 0]
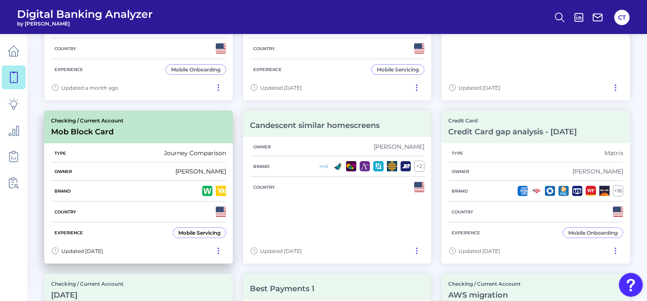
click at [150, 149] on div "Type Journey Comparison" at bounding box center [138, 153] width 175 height 18
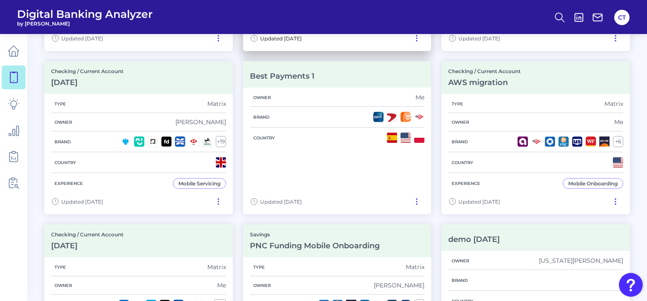
scroll to position [468, 0]
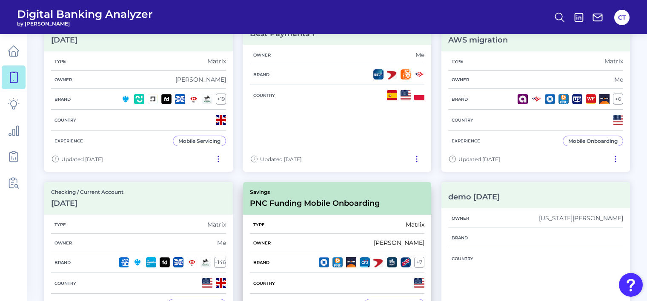
click at [325, 193] on div "Savings PNC Funding Mobile Onboarding" at bounding box center [315, 198] width 130 height 19
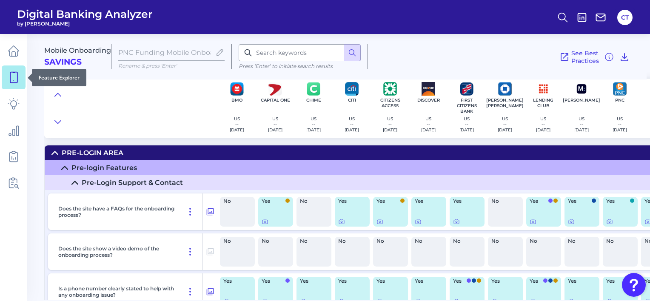
click at [17, 75] on icon at bounding box center [13, 77] width 7 height 11
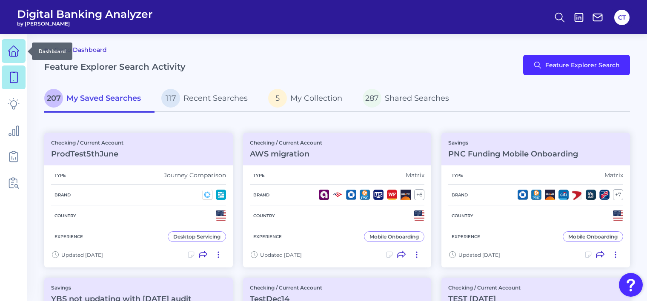
click at [4, 44] on link at bounding box center [14, 51] width 24 height 24
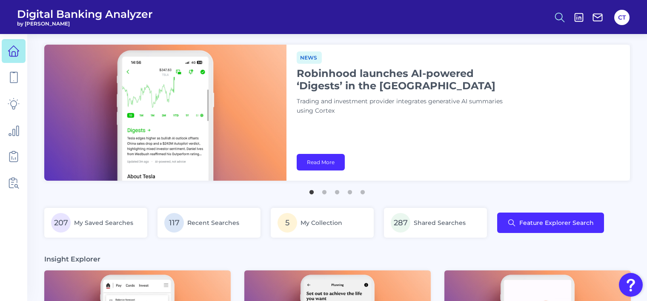
click at [563, 17] on icon at bounding box center [560, 17] width 12 height 12
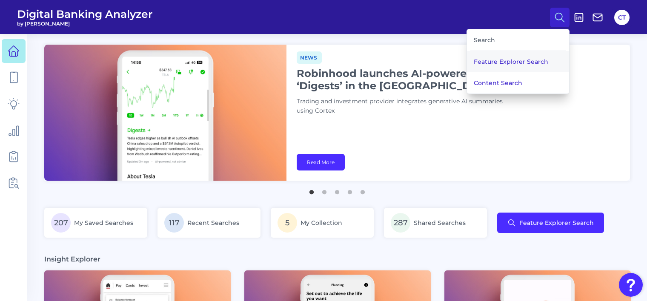
click at [529, 59] on button "Feature Explorer Search" at bounding box center [518, 61] width 102 height 21
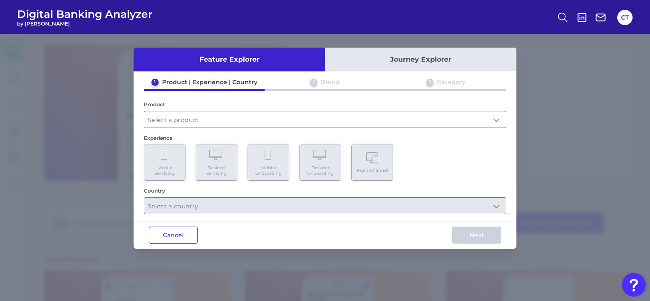
click at [447, 58] on button "Journey Explorer" at bounding box center [421, 60] width 192 height 24
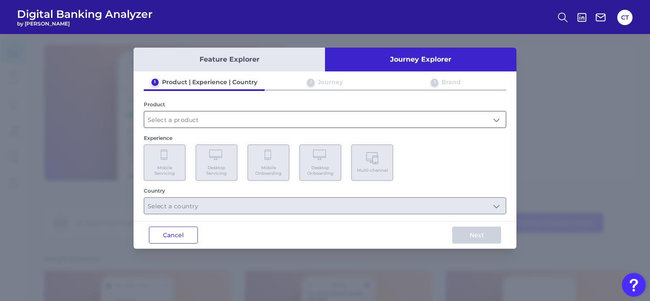
click at [399, 116] on input "text" at bounding box center [325, 120] width 362 height 16
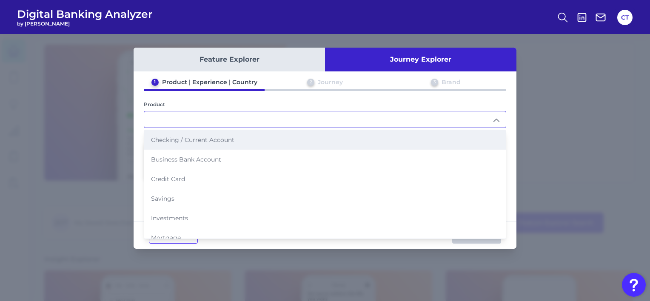
click at [246, 138] on li "Checking / Current Account" at bounding box center [325, 140] width 362 height 20
type input "Checking / Current Account"
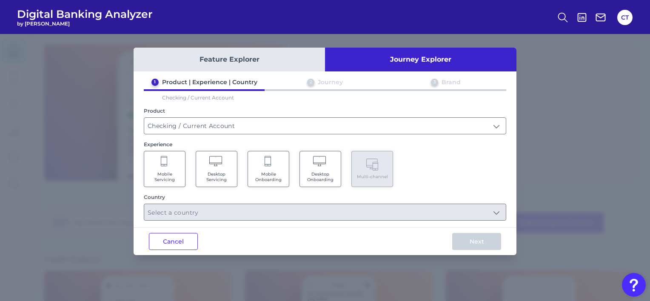
click at [264, 174] on span "Mobile Onboarding" at bounding box center [268, 177] width 32 height 11
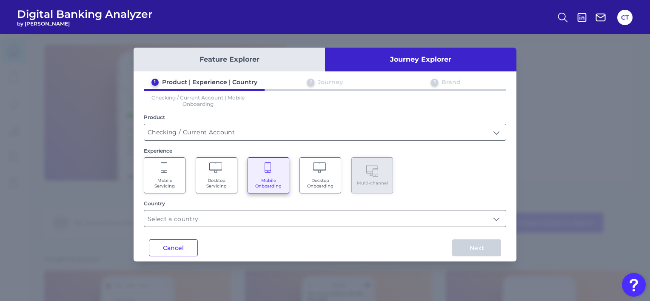
click at [384, 230] on div "Feature Explorer Journey Explorer 1 Product | Experience | Country 2 Journey 3 …" at bounding box center [325, 155] width 383 height 214
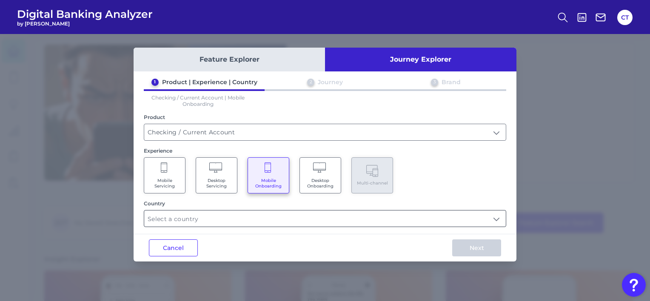
click at [383, 223] on input "text" at bounding box center [325, 219] width 362 height 16
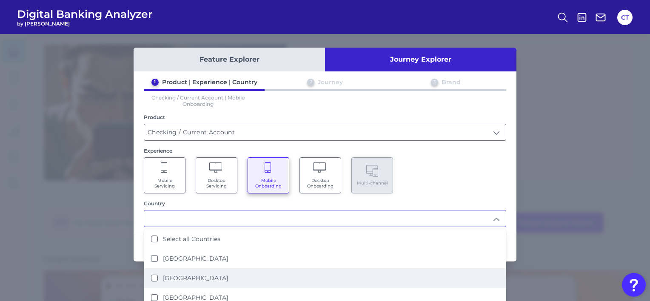
click at [222, 279] on li "[GEOGRAPHIC_DATA]" at bounding box center [325, 279] width 362 height 20
type input "[GEOGRAPHIC_DATA]"
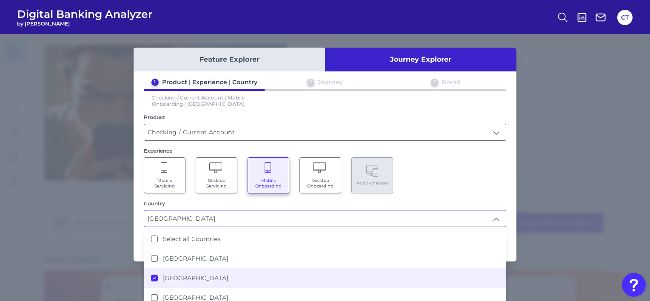
click at [435, 176] on div "Mobile Servicing Desktop Servicing Mobile Onboarding Desktop Onboarding Multi-c…" at bounding box center [325, 175] width 363 height 36
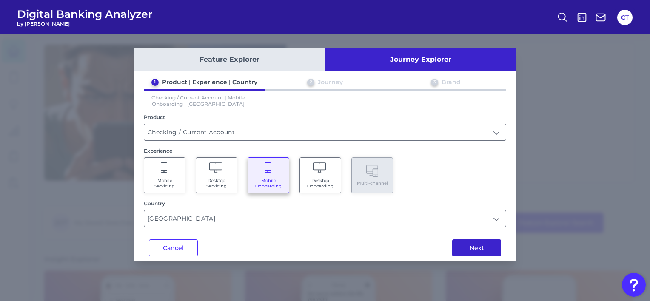
click at [473, 253] on button "Next" at bounding box center [476, 248] width 49 height 17
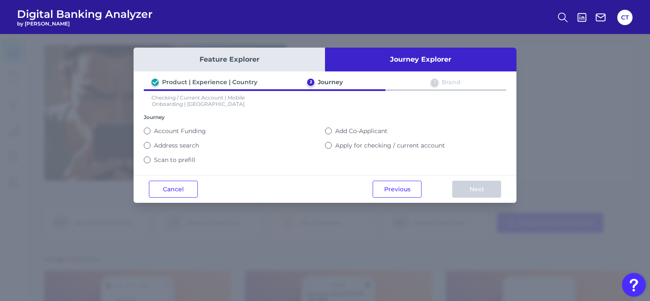
click at [160, 157] on label "Scan to prefill" at bounding box center [174, 160] width 41 height 8
click at [151, 157] on button "Scan to prefill" at bounding box center [147, 160] width 7 height 7
click at [470, 184] on button "Next" at bounding box center [476, 189] width 49 height 17
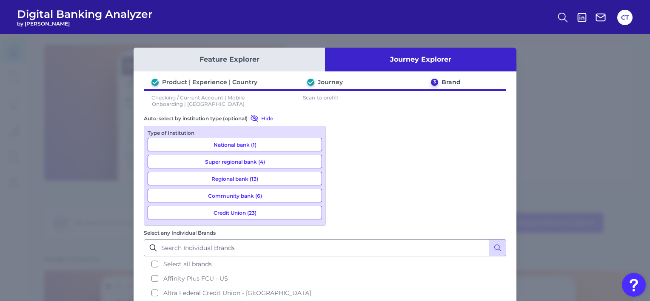
click at [257, 197] on button "Community bank (6)" at bounding box center [235, 196] width 175 height 14
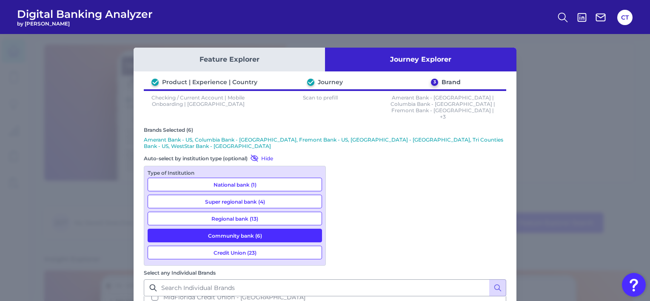
scroll to position [29, 0]
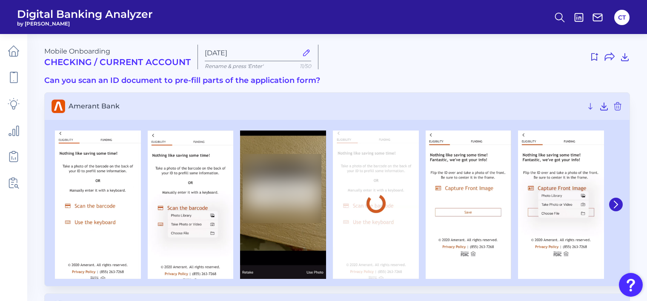
click at [303, 53] on icon at bounding box center [306, 52] width 9 height 9
click at [298, 53] on input "[DATE]" at bounding box center [251, 53] width 93 height 8
type input "[DATE]TEST"
click at [607, 56] on icon at bounding box center [609, 57] width 10 height 10
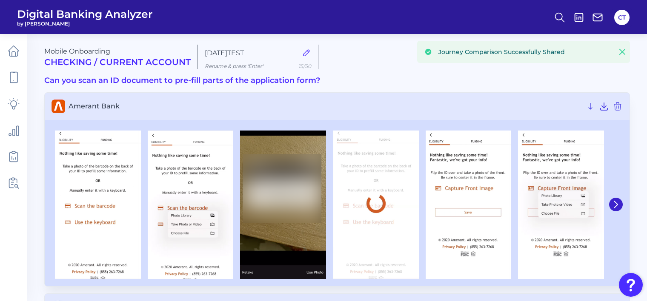
click at [621, 52] on icon at bounding box center [622, 52] width 9 height 9
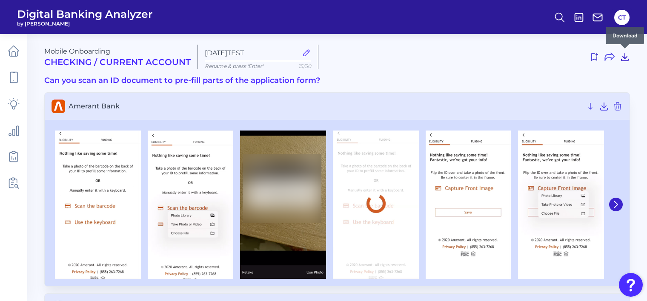
click at [623, 59] on icon at bounding box center [625, 57] width 10 height 10
click at [618, 108] on icon at bounding box center [618, 106] width 10 height 10
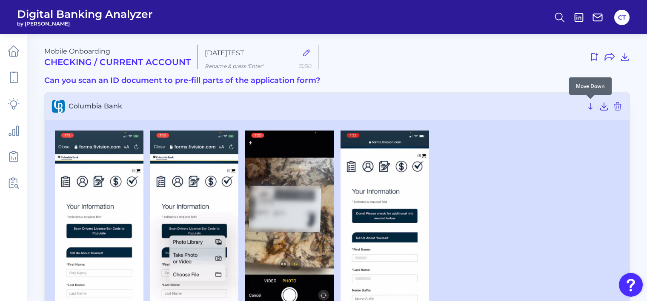
click at [593, 107] on icon at bounding box center [590, 106] width 10 height 10
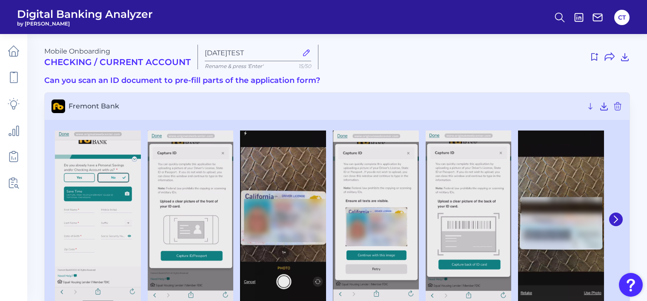
scroll to position [43, 0]
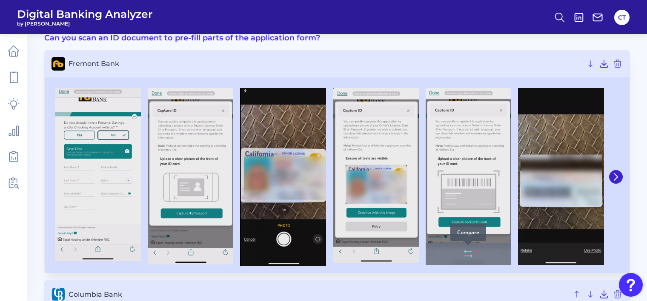
click at [465, 260] on button at bounding box center [468, 254] width 17 height 14
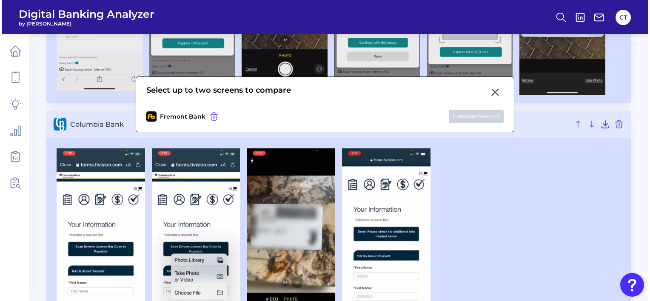
scroll to position [255, 0]
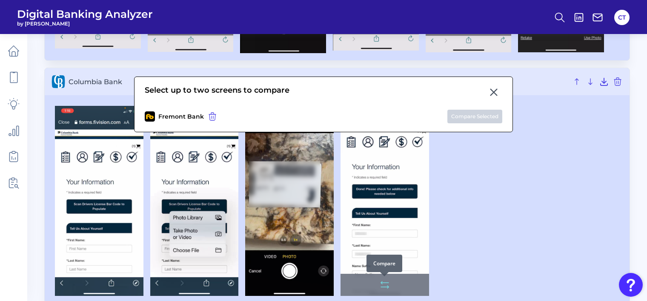
click at [385, 283] on icon at bounding box center [385, 283] width 8 height 0
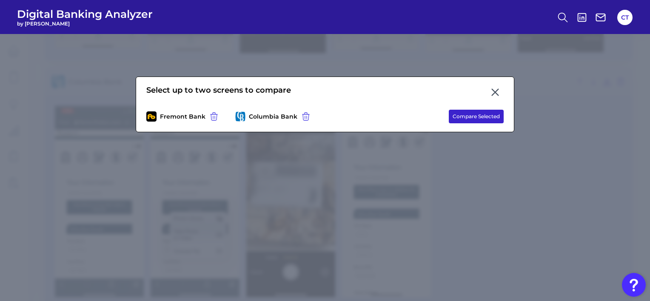
click at [480, 121] on button "Compare Selected" at bounding box center [476, 117] width 55 height 14
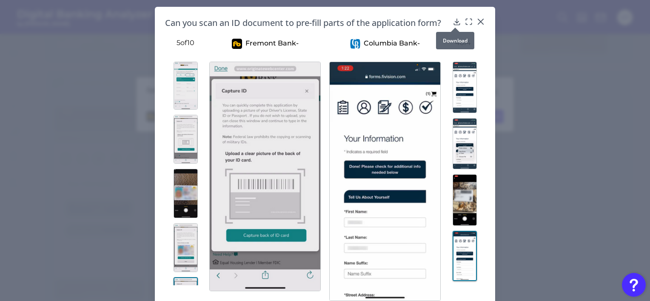
click at [455, 24] on div at bounding box center [455, 27] width 9 height 9
click at [454, 22] on icon at bounding box center [457, 22] width 6 height 6
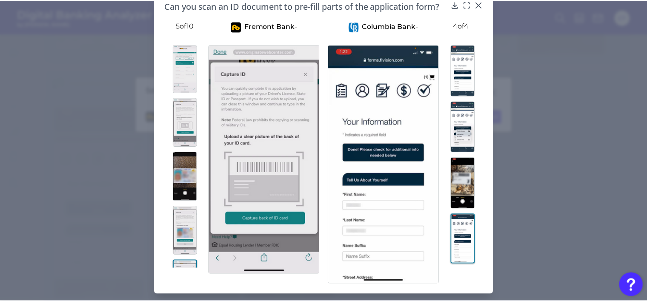
scroll to position [0, 0]
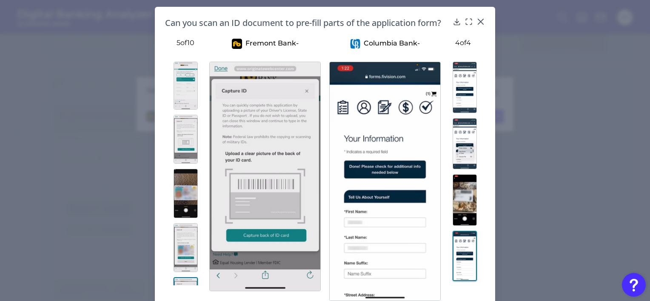
click at [412, 30] on div "Fremont Bank - 5 of 10 Columbia Bank - 4 of 4" at bounding box center [325, 165] width 320 height 273
click at [467, 23] on icon at bounding box center [469, 21] width 9 height 9
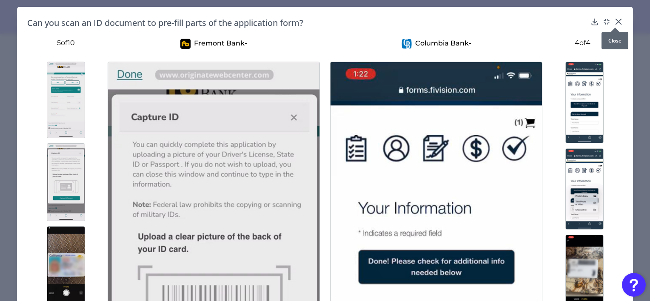
click at [617, 20] on icon at bounding box center [618, 21] width 5 height 5
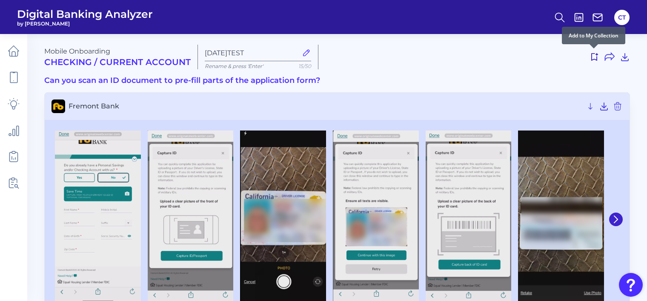
click at [594, 57] on icon at bounding box center [594, 57] width 10 height 10
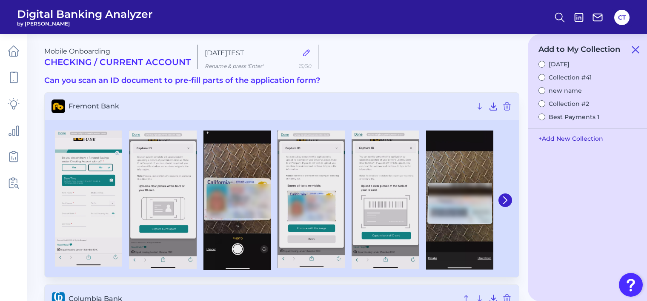
click at [561, 135] on button "+ Add New Collection" at bounding box center [570, 139] width 73 height 16
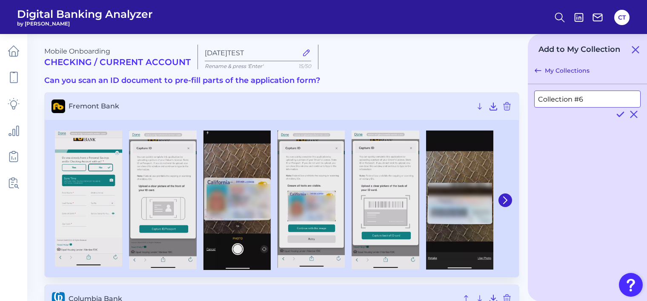
drag, startPoint x: 586, startPoint y: 100, endPoint x: 539, endPoint y: 97, distance: 46.9
click at [536, 100] on input "Collection #6" at bounding box center [587, 99] width 106 height 17
type input "ProdTest27"
click at [616, 114] on icon at bounding box center [620, 114] width 10 height 10
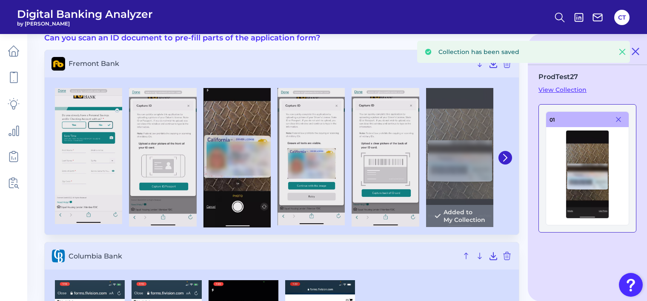
scroll to position [128, 0]
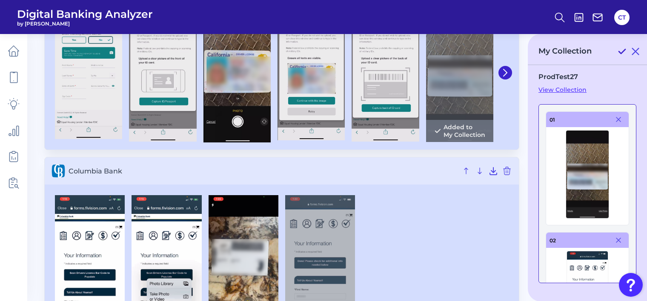
click at [621, 48] on icon at bounding box center [622, 51] width 10 height 10
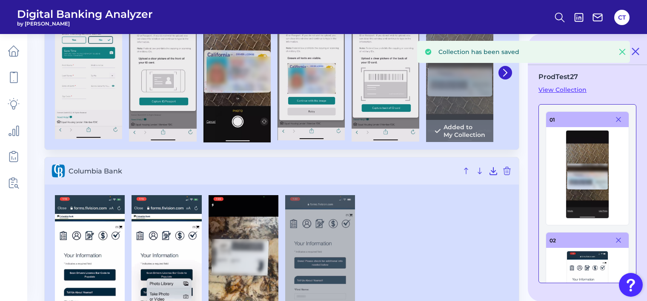
click at [566, 89] on link "View Collection" at bounding box center [587, 90] width 98 height 8
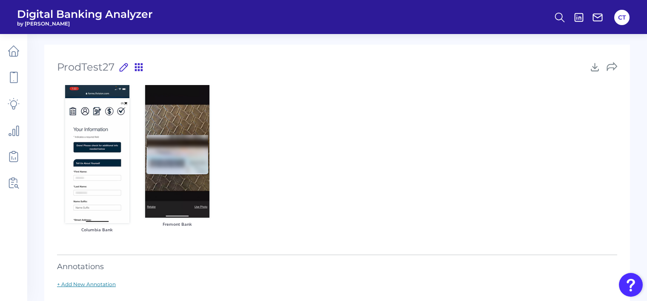
click at [101, 283] on link "+ Add New Annotation" at bounding box center [86, 284] width 59 height 6
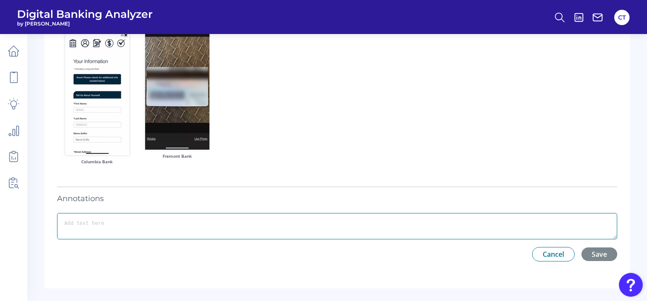
click at [305, 227] on textarea at bounding box center [337, 226] width 560 height 26
type textarea "Test"
click at [608, 258] on button "Save" at bounding box center [599, 255] width 36 height 14
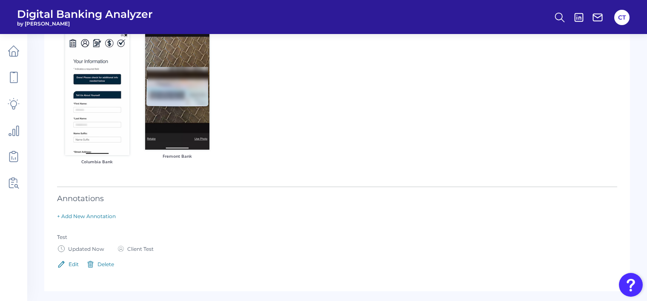
click at [77, 264] on div "Edit" at bounding box center [74, 264] width 10 height 6
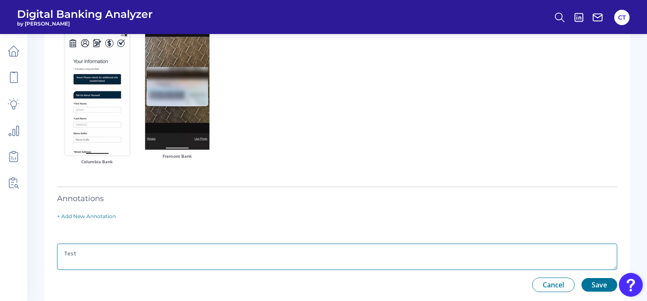
click at [126, 257] on textarea "Test" at bounding box center [337, 257] width 560 height 26
type textarea "Test A."
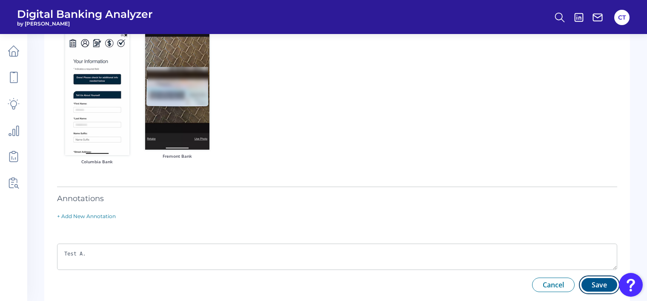
click at [595, 285] on button "Save" at bounding box center [599, 285] width 36 height 14
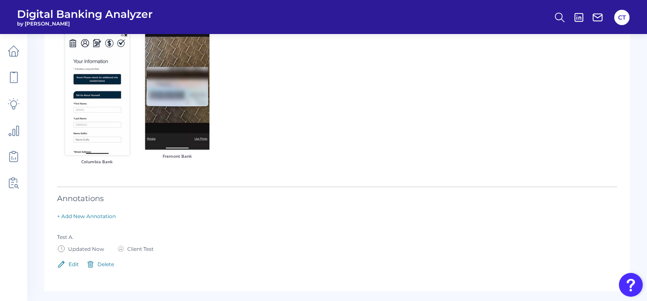
click at [106, 262] on div "Delete" at bounding box center [105, 264] width 17 height 6
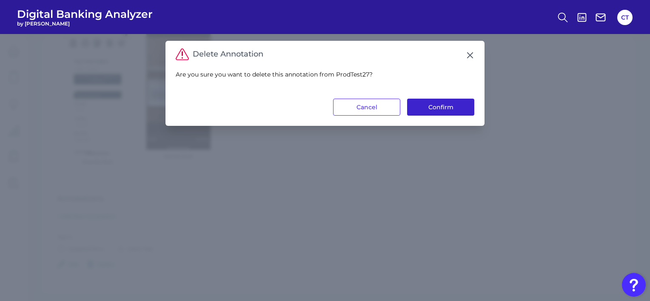
click at [424, 111] on button "Confirm" at bounding box center [440, 107] width 67 height 17
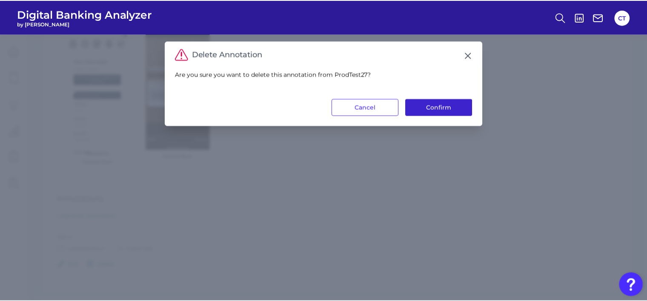
scroll to position [17, 0]
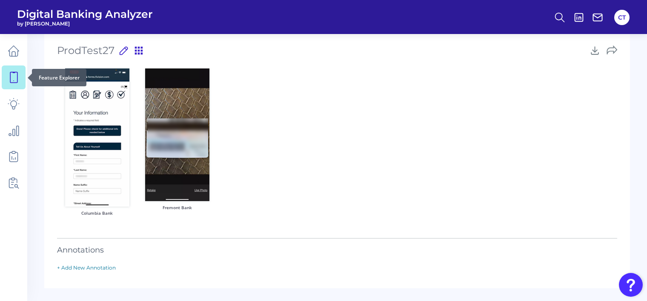
click at [15, 82] on icon at bounding box center [14, 78] width 12 height 12
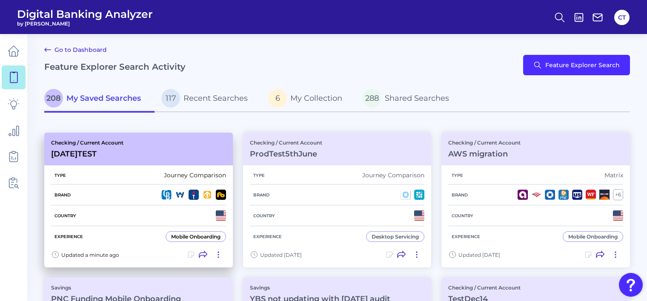
click at [188, 256] on icon at bounding box center [191, 255] width 6 height 6
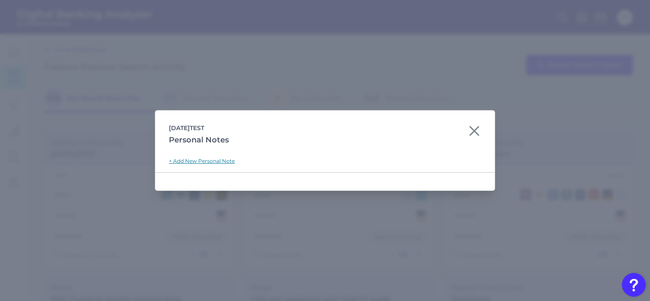
click at [206, 160] on link "+ Add New Personal Note" at bounding box center [202, 161] width 66 height 6
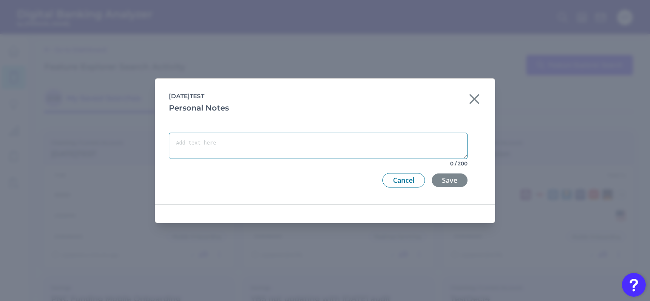
click at [232, 152] on textarea at bounding box center [318, 146] width 299 height 26
type textarea "Test"
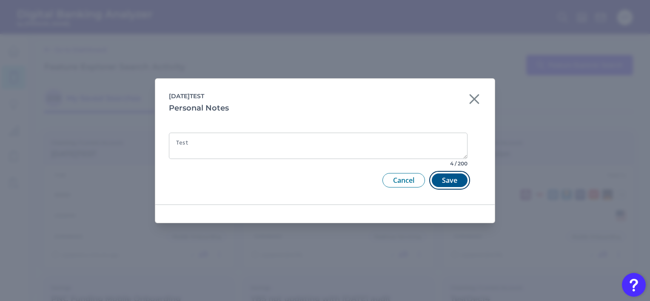
click at [447, 184] on button "Save" at bounding box center [450, 181] width 36 height 14
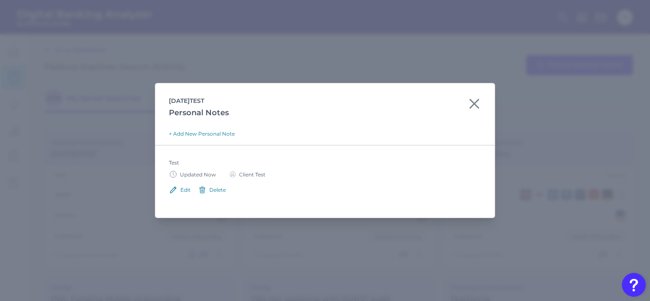
click at [209, 191] on button "Delete" at bounding box center [212, 190] width 28 height 9
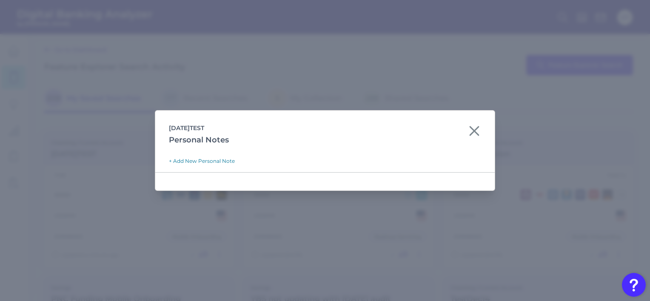
click at [475, 130] on icon at bounding box center [474, 131] width 9 height 9
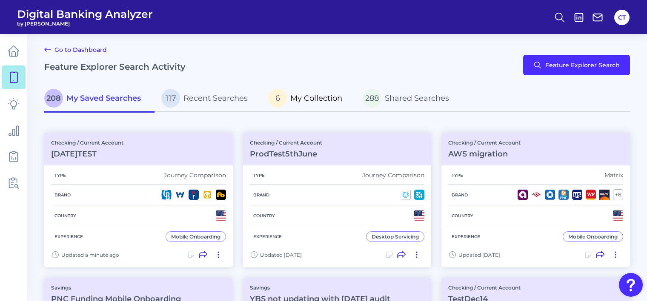
click at [304, 102] on span "My Collection" at bounding box center [316, 98] width 52 height 9
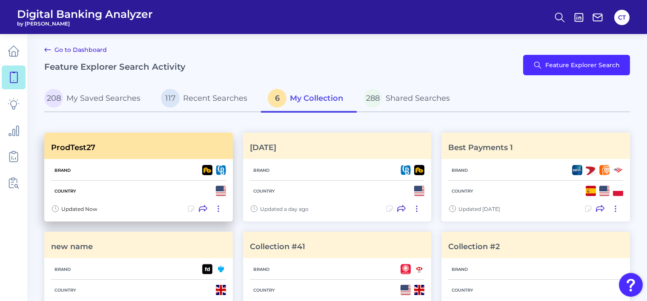
click at [203, 209] on icon at bounding box center [203, 209] width 9 height 9
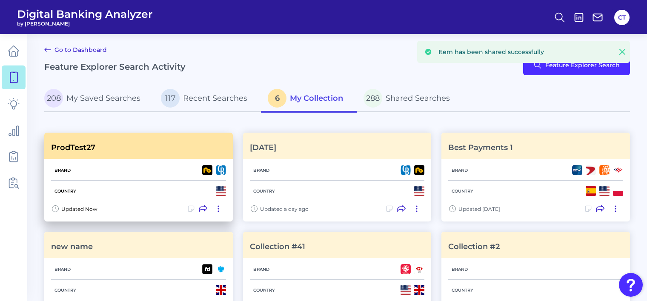
click at [189, 209] on icon at bounding box center [191, 209] width 9 height 9
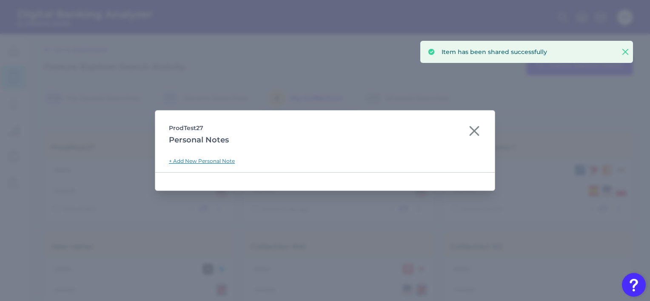
click at [201, 162] on link "+ Add New Personal Note" at bounding box center [202, 161] width 66 height 6
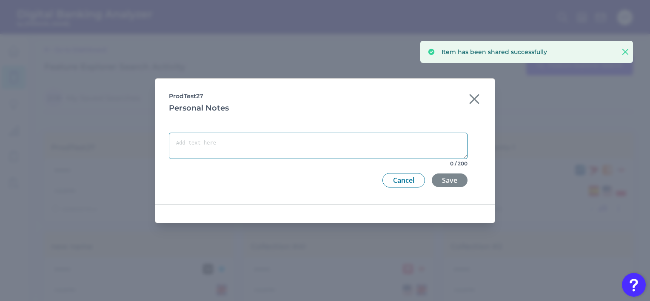
click at [264, 146] on textarea at bounding box center [318, 146] width 299 height 26
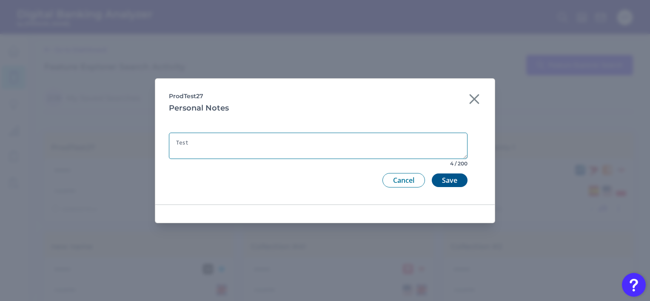
type textarea "Test"
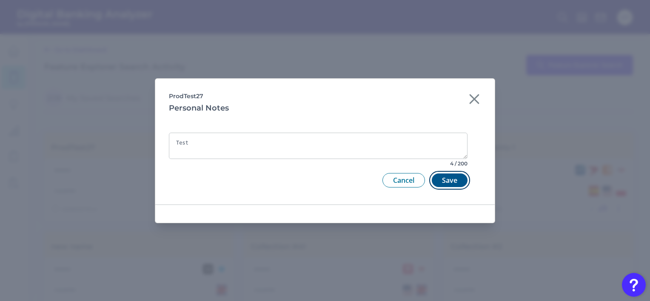
click at [459, 178] on button "Save" at bounding box center [450, 181] width 36 height 14
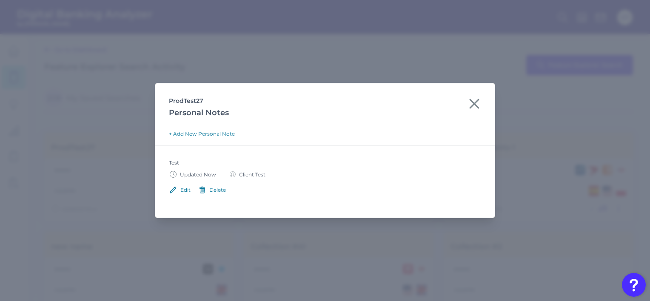
click at [182, 189] on div "Edit" at bounding box center [185, 190] width 10 height 6
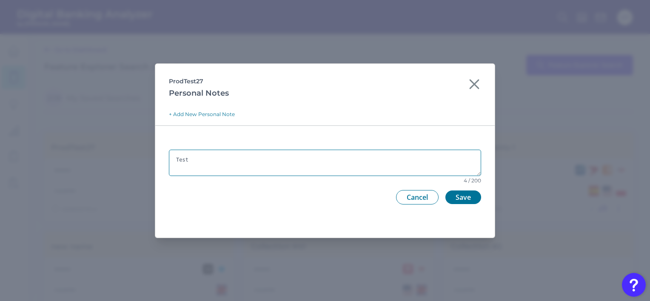
click at [227, 160] on textarea "Test" at bounding box center [325, 163] width 312 height 26
type textarea "Test A"
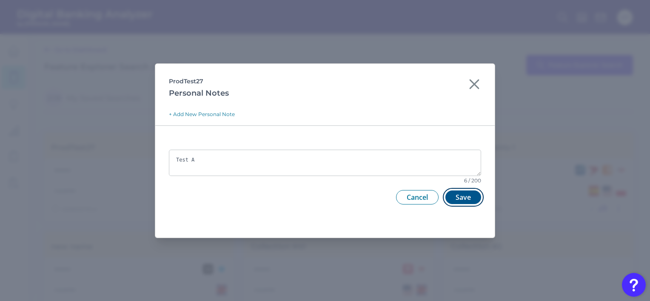
click at [454, 197] on button "Save" at bounding box center [464, 198] width 36 height 14
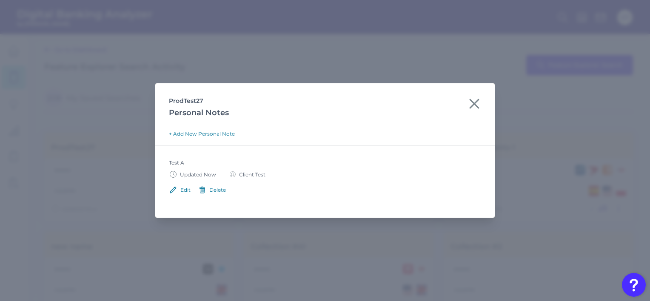
click at [472, 102] on icon at bounding box center [474, 104] width 9 height 9
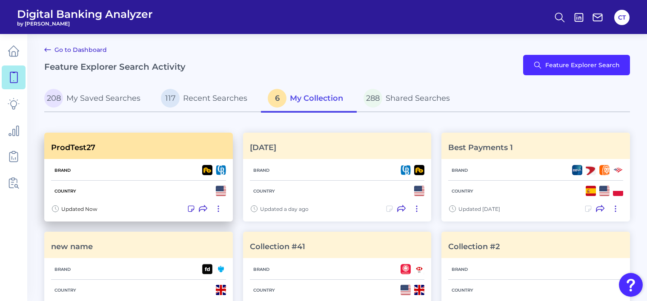
click at [216, 209] on icon at bounding box center [218, 209] width 9 height 9
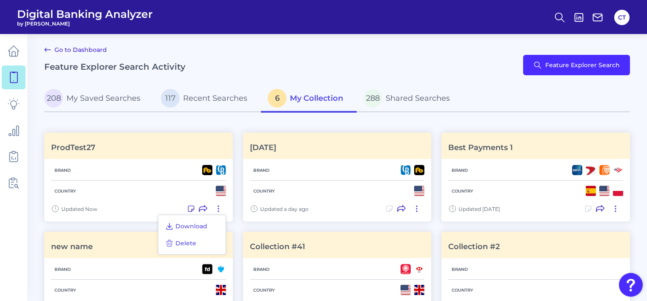
click at [198, 243] on div "Download Delete" at bounding box center [192, 235] width 68 height 40
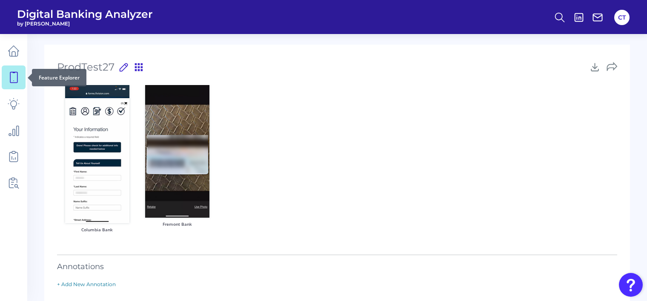
click at [21, 80] on link at bounding box center [14, 78] width 24 height 24
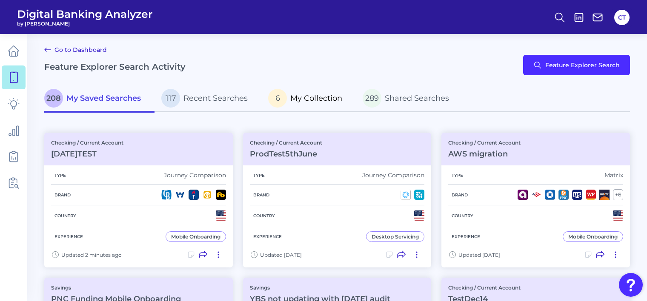
click at [284, 104] on span "6" at bounding box center [277, 98] width 19 height 19
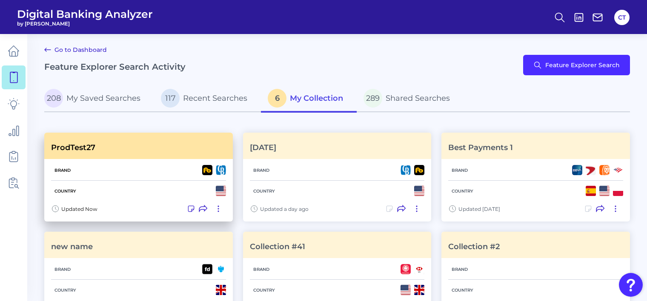
click at [215, 209] on icon at bounding box center [218, 209] width 9 height 9
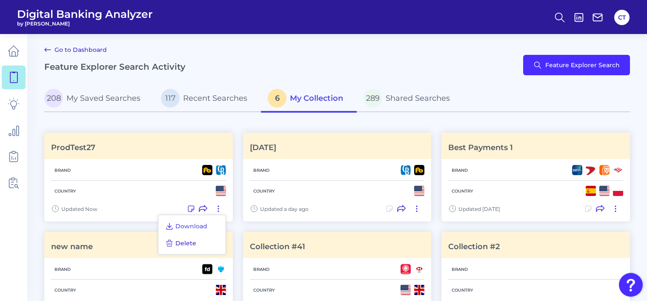
click at [194, 242] on span "Delete" at bounding box center [185, 244] width 21 height 8
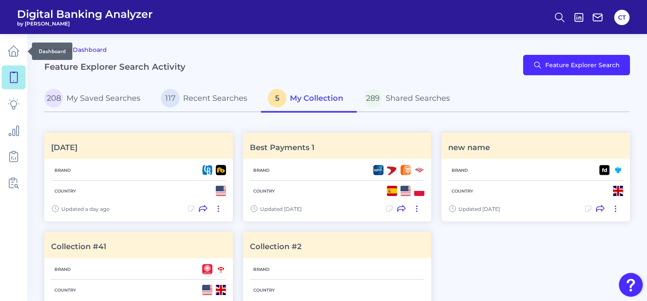
click at [64, 48] on div "Dashboard" at bounding box center [52, 51] width 40 height 17
click at [77, 51] on link "Go to Dashboard" at bounding box center [75, 50] width 63 height 10
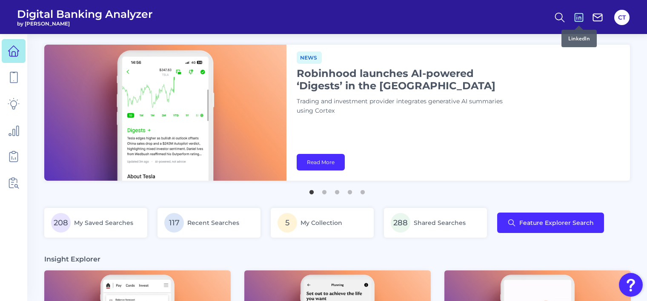
click at [575, 18] on icon at bounding box center [579, 17] width 12 height 12
click at [595, 18] on icon at bounding box center [598, 17] width 12 height 12
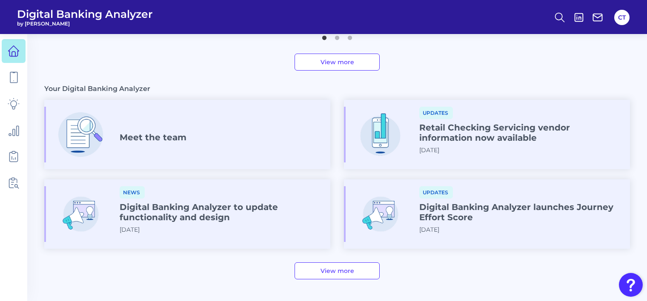
scroll to position [476, 0]
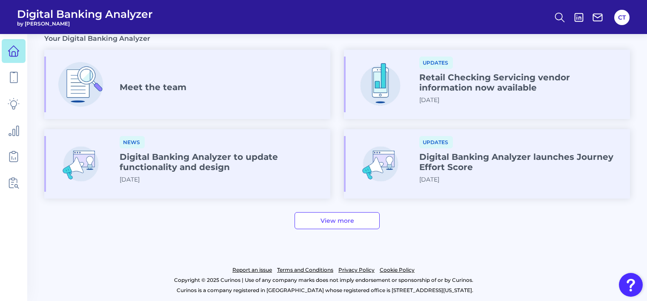
click at [334, 225] on link "View more" at bounding box center [337, 220] width 85 height 17
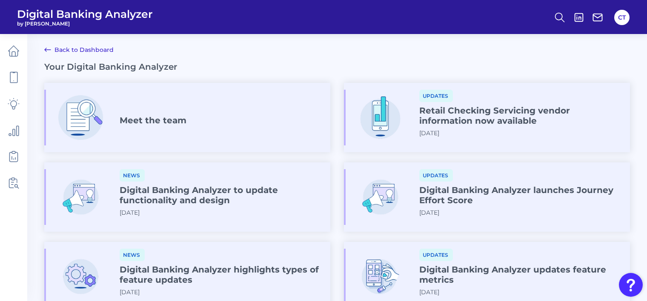
click at [131, 120] on h4 "Meet the team" at bounding box center [153, 120] width 67 height 10
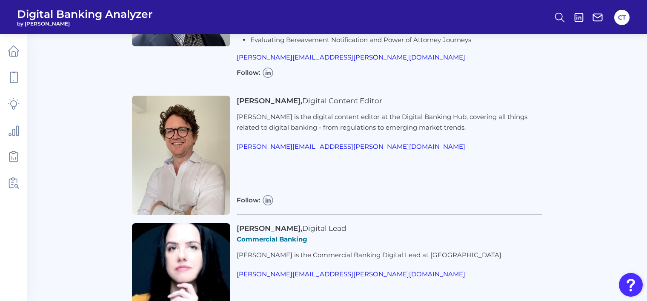
scroll to position [936, 0]
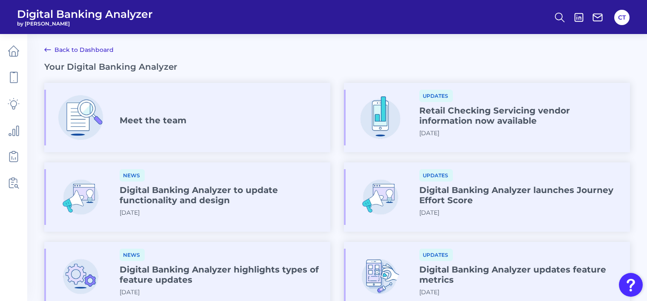
click at [165, 195] on h4 "Digital Banking Analyzer to update functionality and design" at bounding box center [222, 195] width 204 height 20
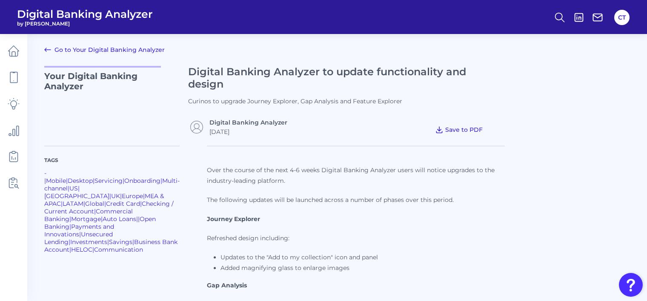
click at [441, 131] on icon at bounding box center [439, 130] width 9 height 9
click at [110, 53] on link "Go to Your Digital Banking Analyzer" at bounding box center [104, 50] width 120 height 10
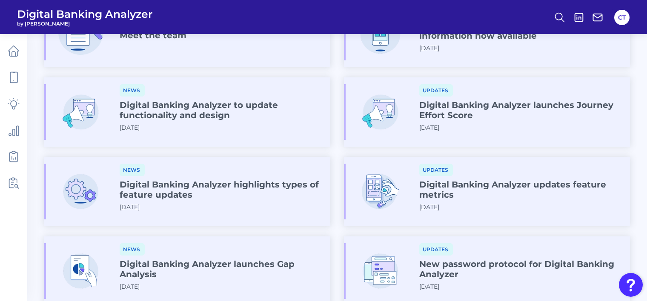
scroll to position [128, 0]
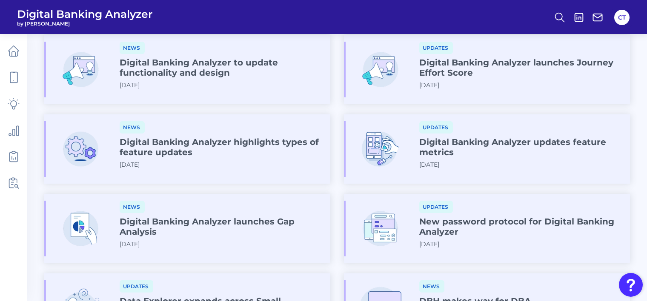
click at [436, 152] on h4 "Digital Banking Analyzer updates feature metrics" at bounding box center [521, 147] width 204 height 20
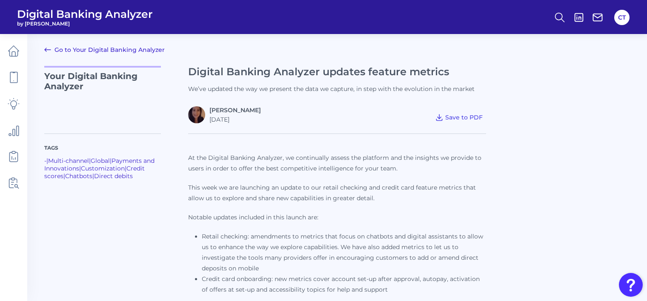
click at [74, 49] on link "Go to Your Digital Banking Analyzer" at bounding box center [104, 50] width 120 height 10
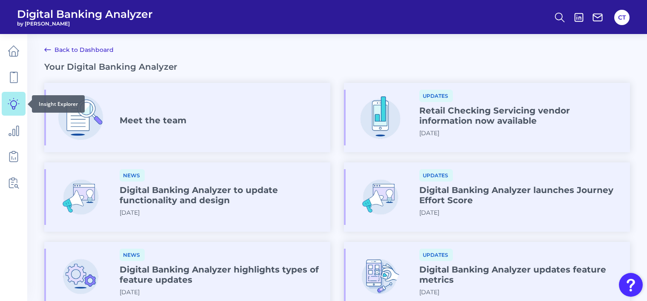
click at [17, 103] on icon at bounding box center [14, 104] width 12 height 12
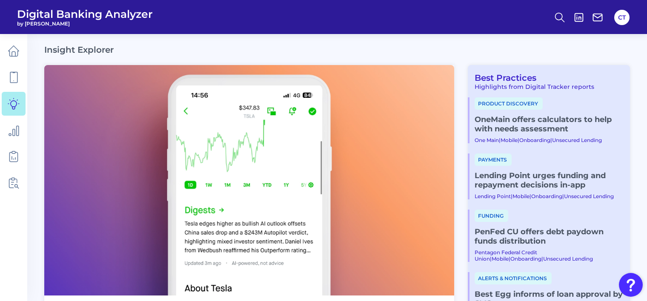
click at [524, 167] on div "Payments Lending Point urges funding and repayment decisions in-app Lending Poi…" at bounding box center [545, 177] width 155 height 46
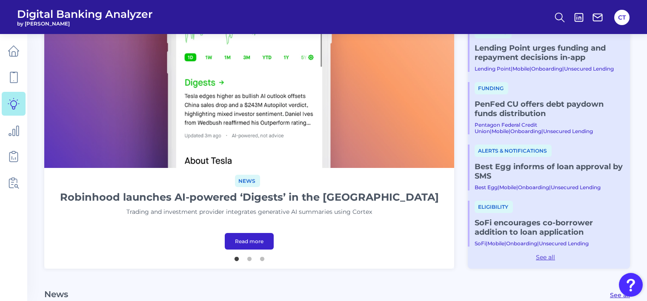
click at [256, 242] on link "Read more" at bounding box center [249, 241] width 49 height 17
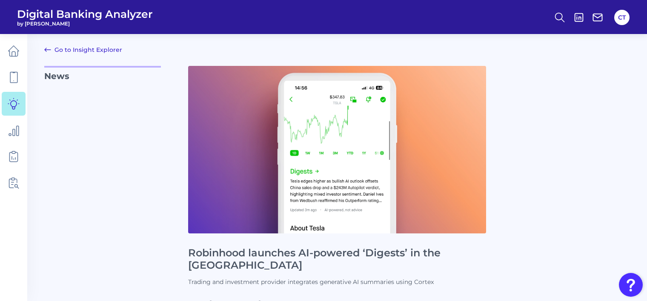
click at [109, 51] on link "Go to Insight Explorer" at bounding box center [83, 50] width 78 height 10
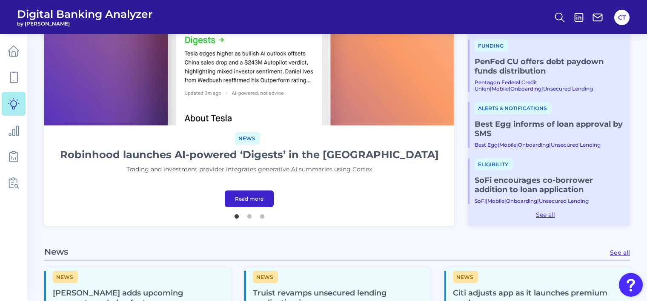
scroll to position [213, 0]
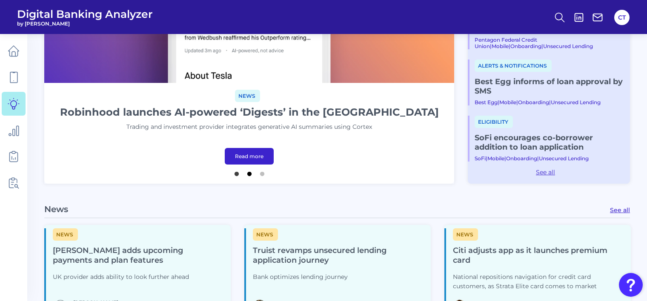
click at [250, 175] on button "2" at bounding box center [249, 172] width 9 height 9
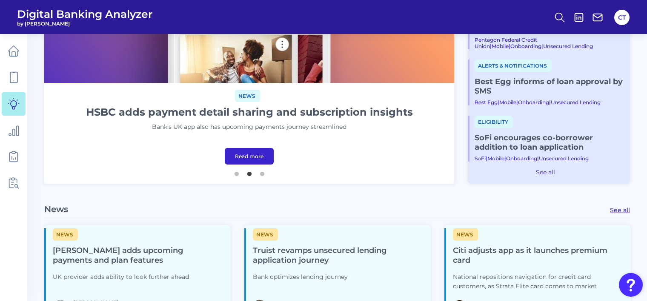
click at [250, 157] on link "Read more" at bounding box center [249, 156] width 49 height 17
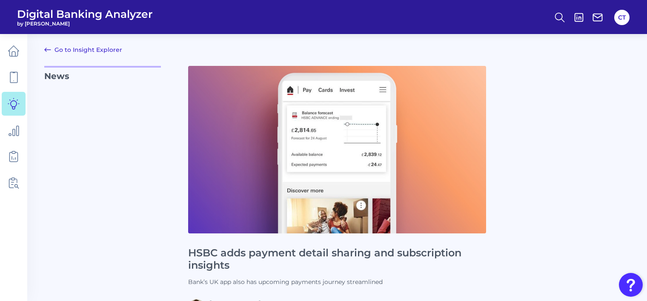
click at [96, 51] on link "Go to Insight Explorer" at bounding box center [83, 50] width 78 height 10
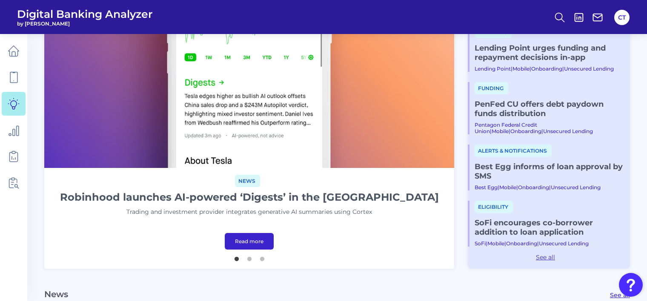
scroll to position [170, 0]
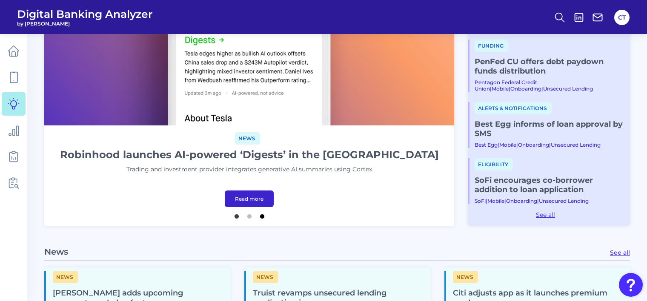
click at [261, 217] on button "3" at bounding box center [262, 214] width 9 height 9
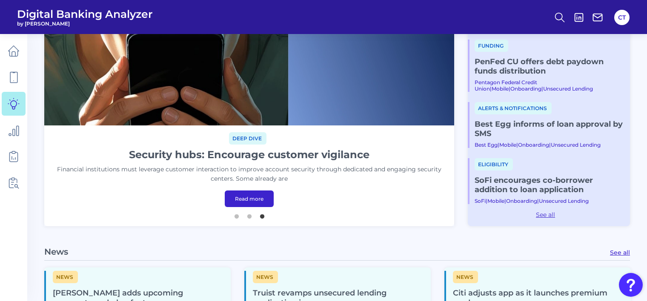
click at [261, 198] on link "Read more" at bounding box center [249, 199] width 49 height 17
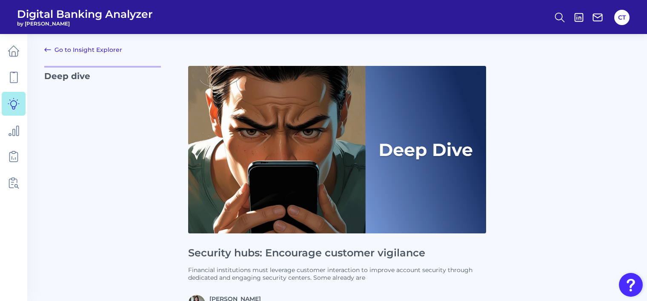
click at [111, 49] on link "Go to Insight Explorer" at bounding box center [83, 50] width 78 height 10
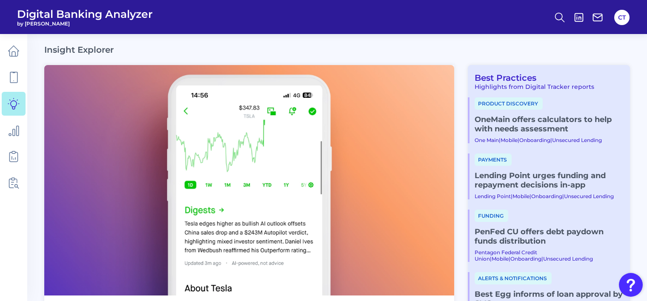
scroll to position [85, 0]
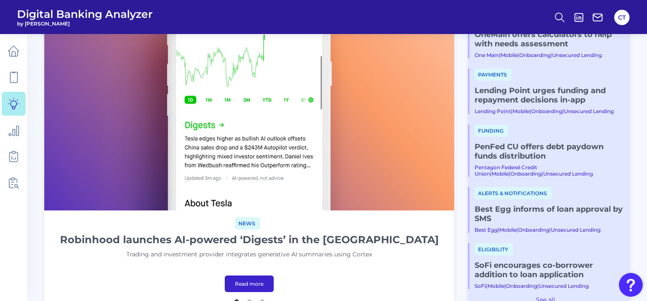
click at [541, 212] on link "Best Egg informs of loan approval by SMS" at bounding box center [549, 214] width 149 height 19
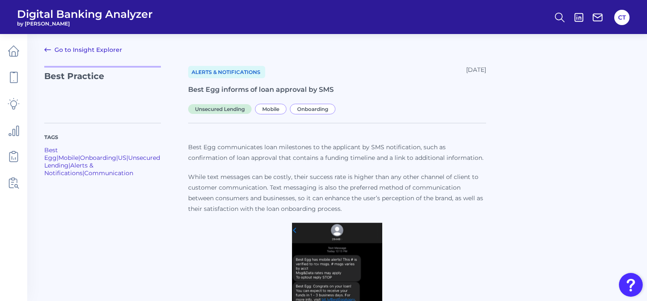
scroll to position [116, 0]
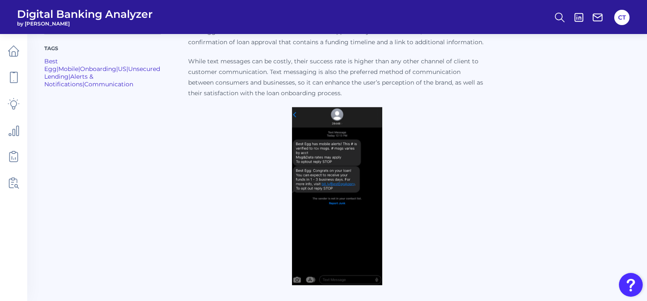
click at [355, 184] on img at bounding box center [337, 196] width 90 height 178
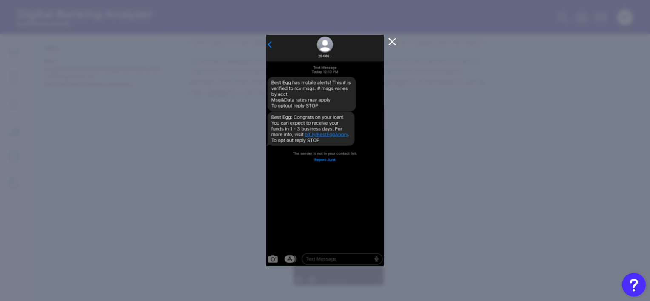
click at [392, 43] on icon at bounding box center [392, 42] width 10 height 10
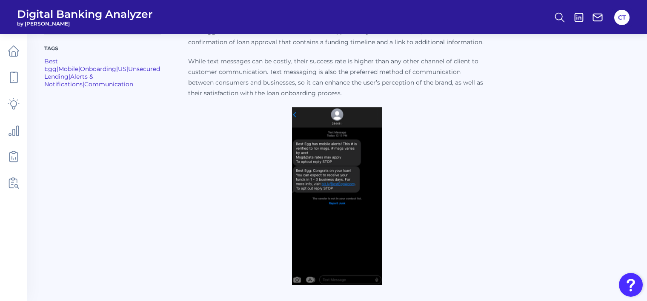
scroll to position [0, 0]
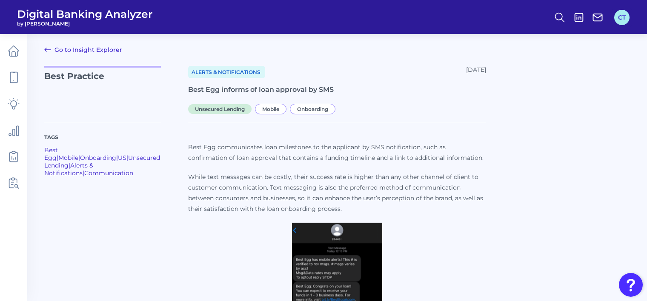
click at [618, 16] on button "CT" at bounding box center [621, 17] width 15 height 15
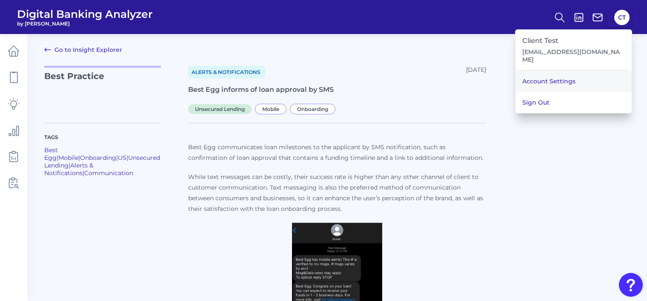
click at [581, 72] on link "Account Settings" at bounding box center [573, 81] width 116 height 21
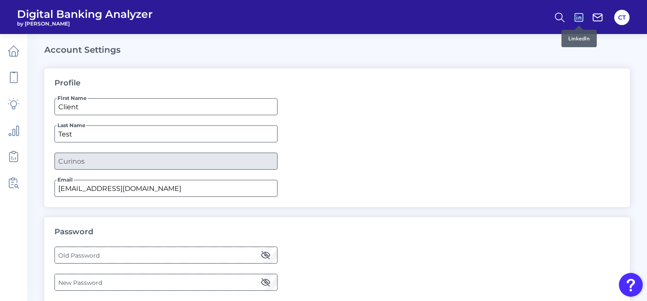
click at [577, 14] on icon at bounding box center [579, 17] width 12 height 12
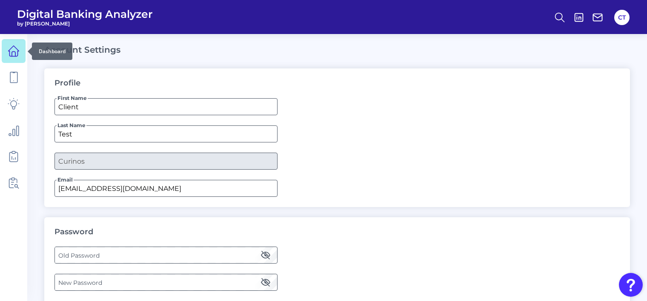
click at [6, 45] on link at bounding box center [14, 51] width 24 height 24
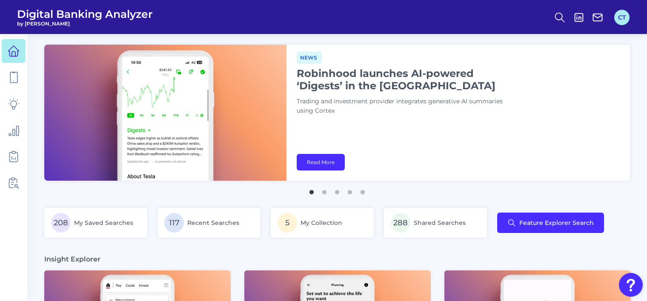
click at [628, 17] on button "CT" at bounding box center [621, 17] width 15 height 15
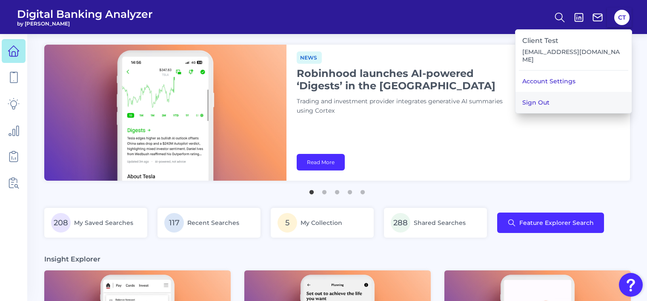
click at [563, 97] on button "Sign Out" at bounding box center [573, 102] width 116 height 21
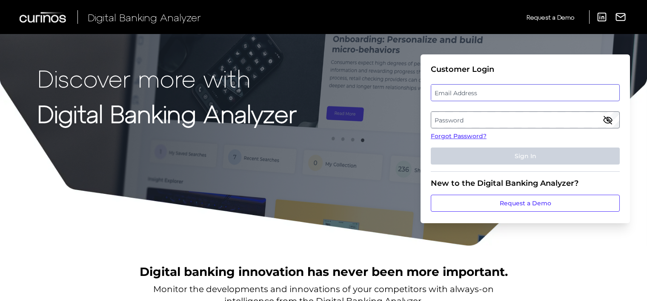
type input "[EMAIL_ADDRESS][DOMAIN_NAME]"
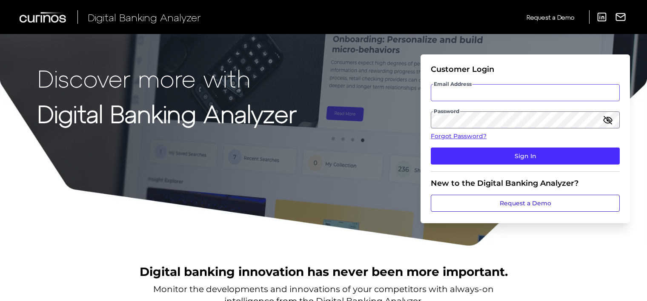
type input "[EMAIL_ADDRESS][DOMAIN_NAME]"
click at [475, 202] on link "Request a Demo" at bounding box center [525, 203] width 189 height 17
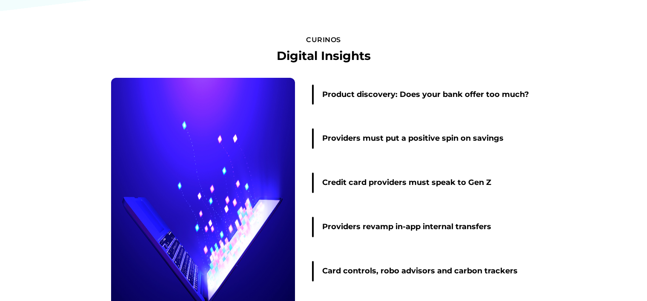
scroll to position [1327, 0]
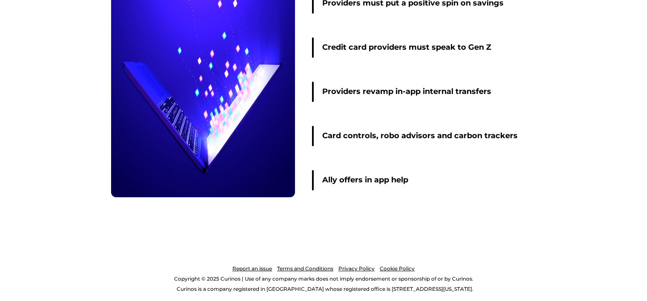
click at [269, 267] on link "Report an issue" at bounding box center [252, 269] width 40 height 10
click at [301, 269] on link "Terms and Conditions" at bounding box center [305, 269] width 56 height 10
click at [352, 269] on link "Privacy Policy" at bounding box center [356, 269] width 36 height 10
click at [385, 265] on link "Cookie Policy" at bounding box center [397, 269] width 35 height 10
click at [397, 269] on link "Cookie Policy" at bounding box center [397, 269] width 35 height 10
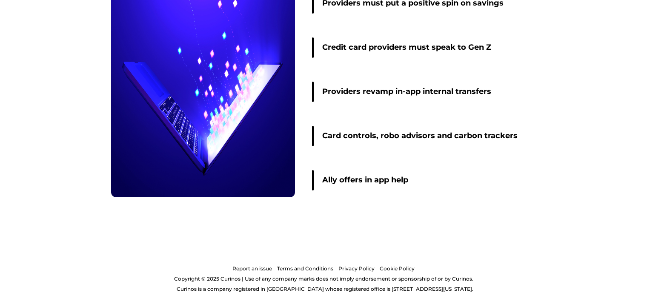
click at [351, 269] on link "Privacy Policy" at bounding box center [356, 269] width 36 height 10
click at [326, 269] on link "Terms and Conditions" at bounding box center [305, 269] width 56 height 10
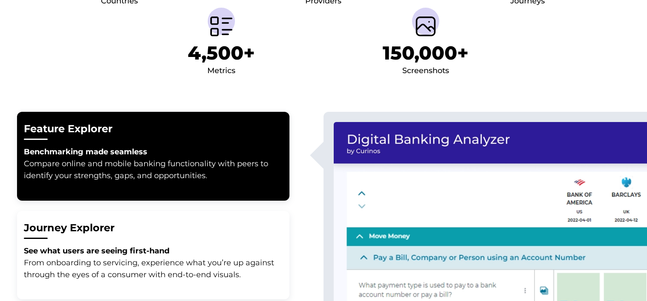
scroll to position [511, 0]
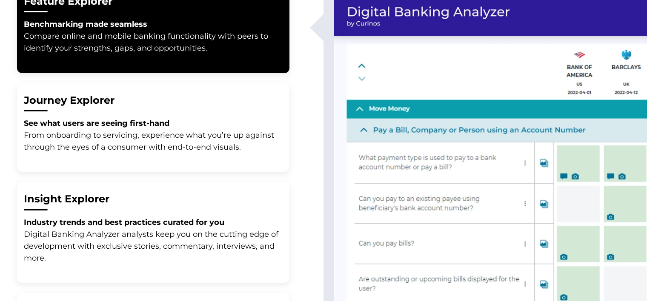
click at [107, 104] on h2 "Journey Explorer" at bounding box center [153, 101] width 259 height 14
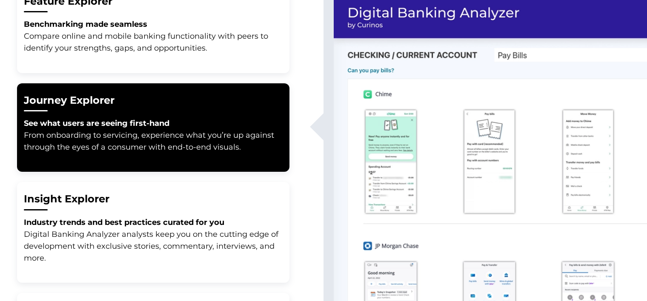
click at [135, 199] on h2 "Insight Explorer" at bounding box center [153, 199] width 259 height 14
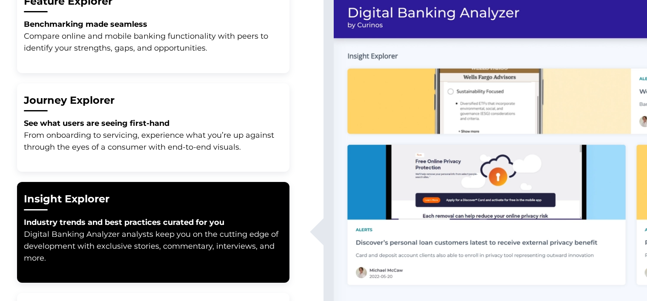
scroll to position [681, 0]
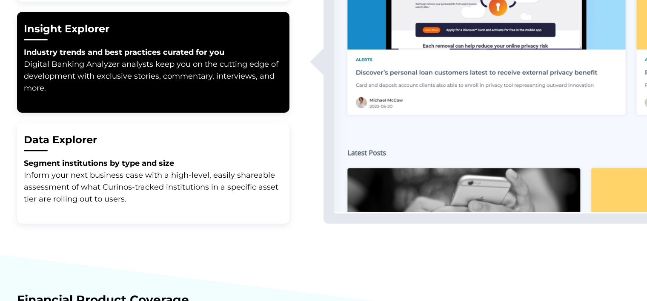
click at [134, 160] on strong "Segment institutions by type and size" at bounding box center [99, 163] width 150 height 9
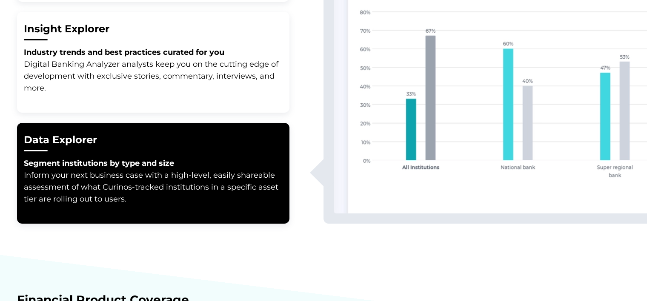
scroll to position [809, 0]
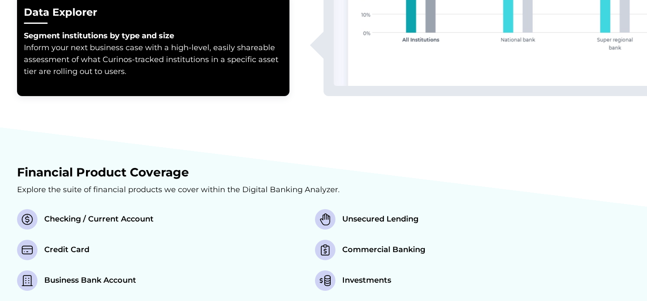
click at [114, 220] on span "Checking / Current Account" at bounding box center [98, 219] width 109 height 11
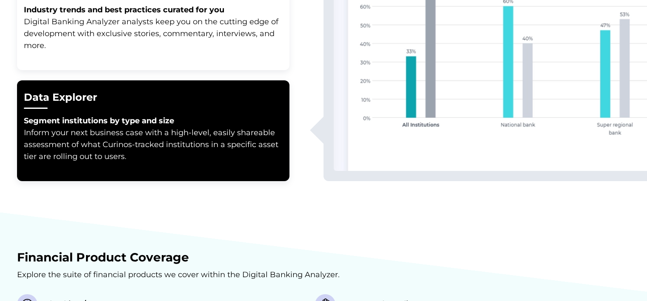
scroll to position [681, 0]
